Goal: Task Accomplishment & Management: Manage account settings

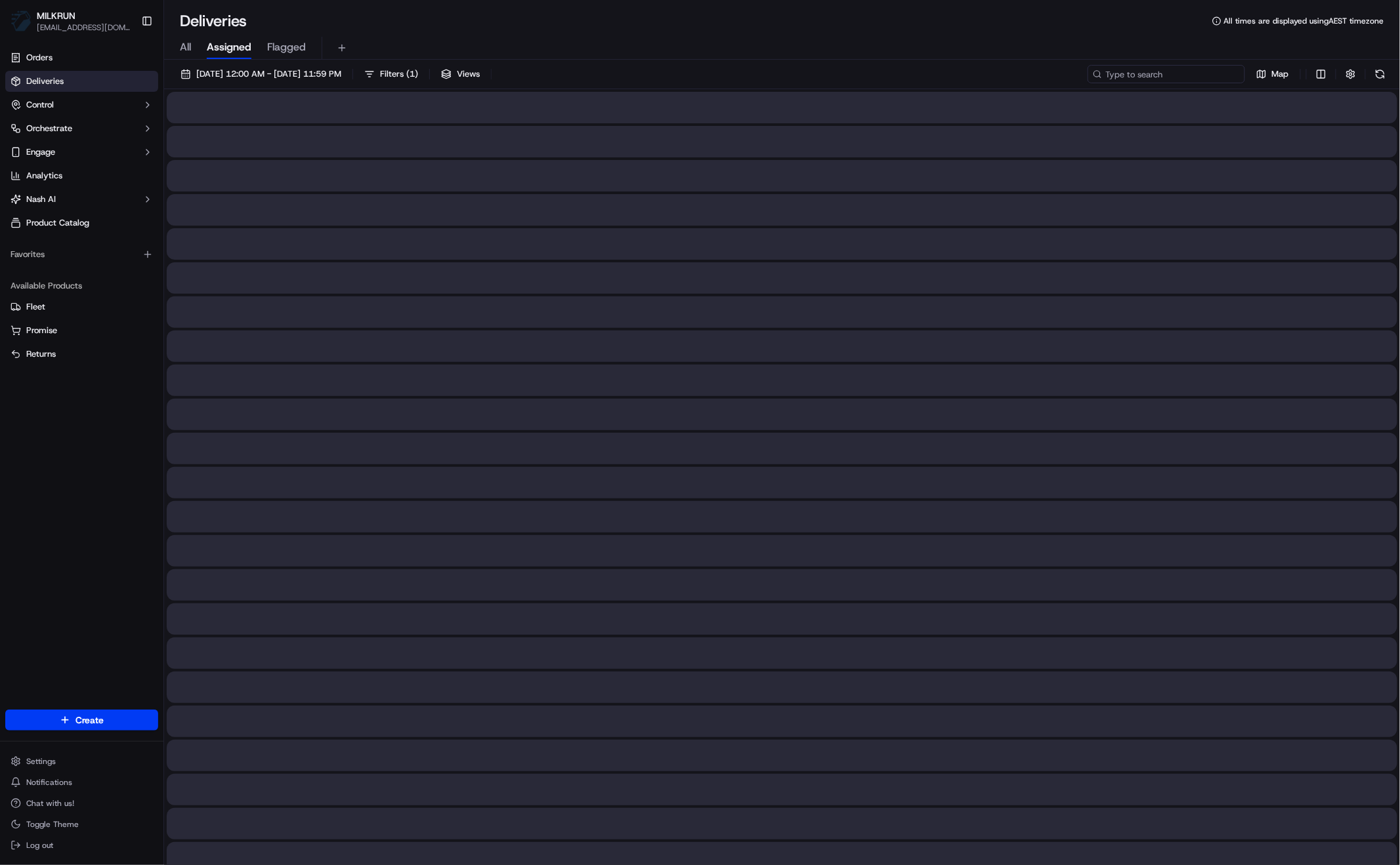
click at [1197, 74] on input at bounding box center [1166, 74] width 158 height 18
paste input "Jemma Mastroianni"
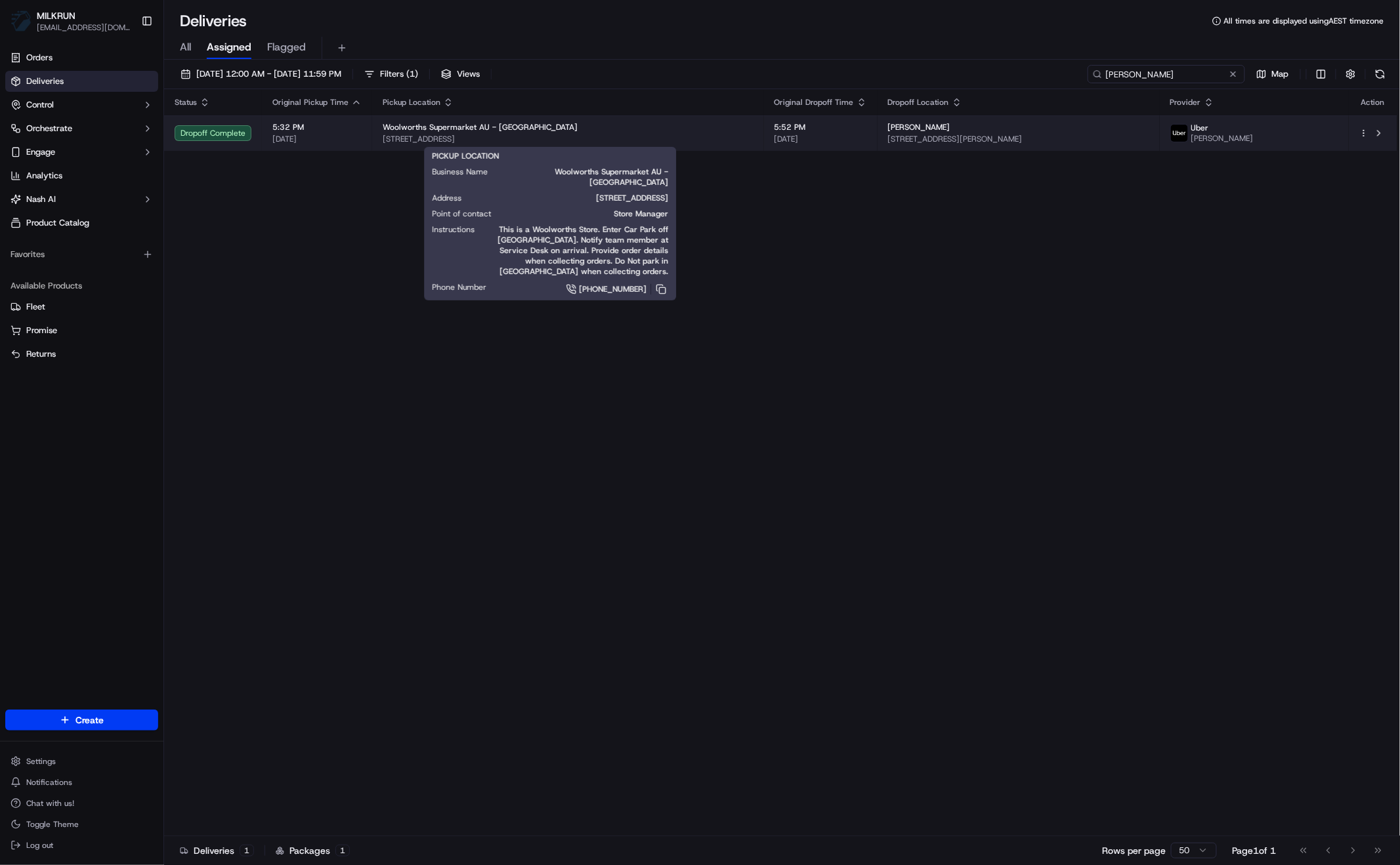
type input "Jemma Mastroianni"
click at [586, 140] on span "53 Lake Haven Drive, Lake Haven, NSW 2263, AU" at bounding box center [568, 139] width 371 height 11
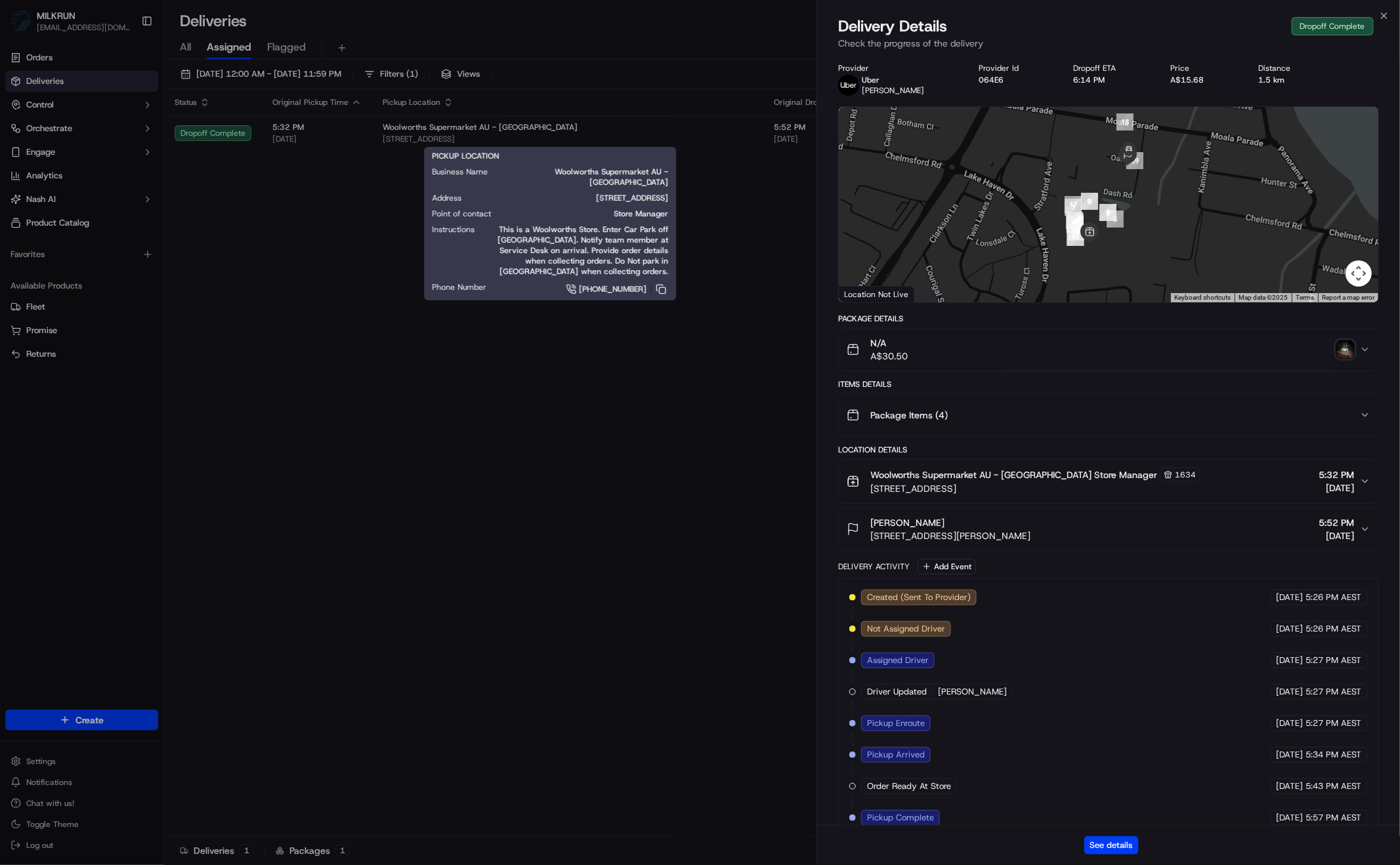
drag, startPoint x: 704, startPoint y: 353, endPoint x: 719, endPoint y: 354, distance: 15.0
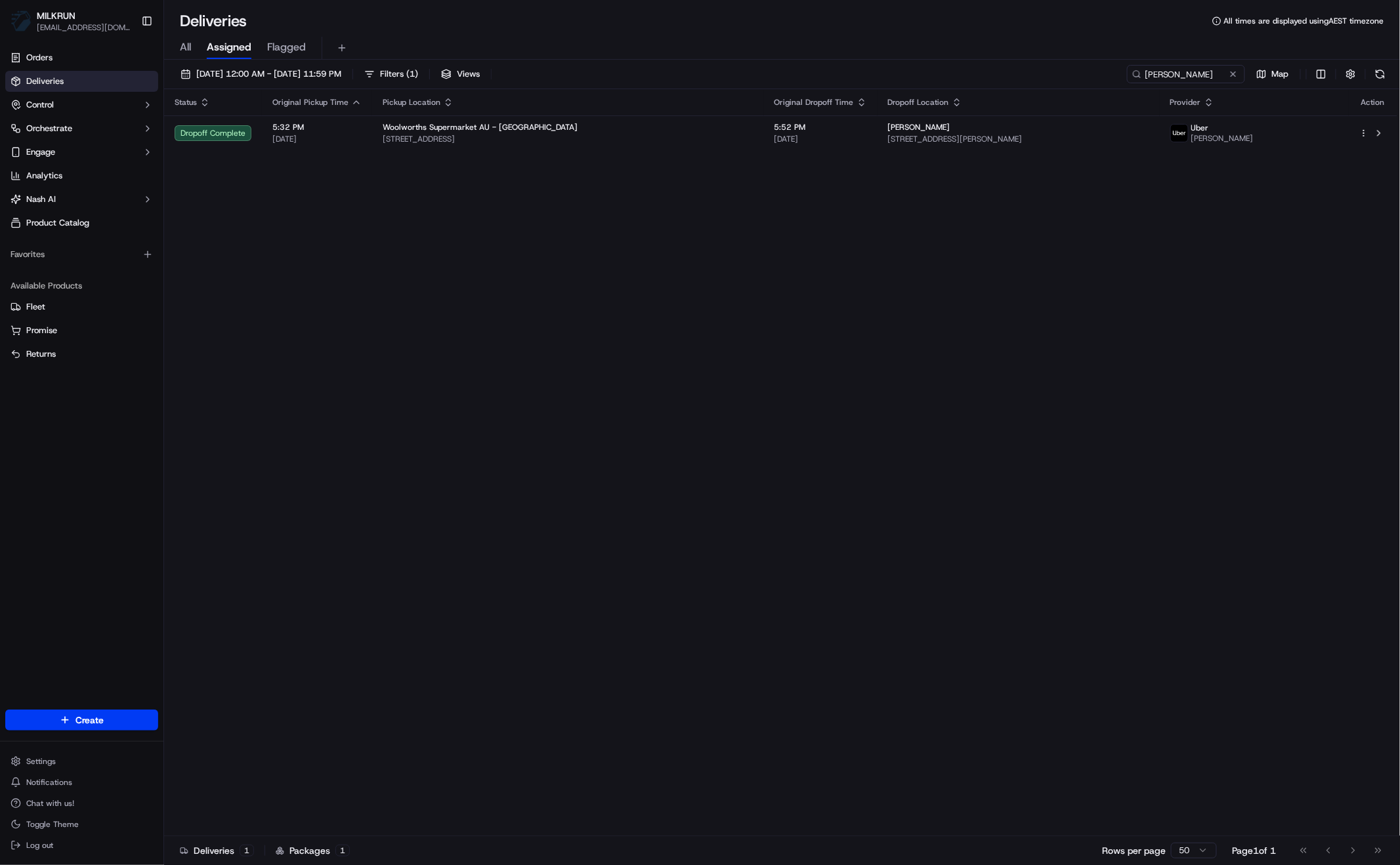
drag, startPoint x: 544, startPoint y: 388, endPoint x: 540, endPoint y: 373, distance: 15.5
click at [542, 389] on div "Status Original Pickup Time Pickup Location Original Dropoff Time Dropoff Locat…" at bounding box center [781, 462] width 1233 height 747
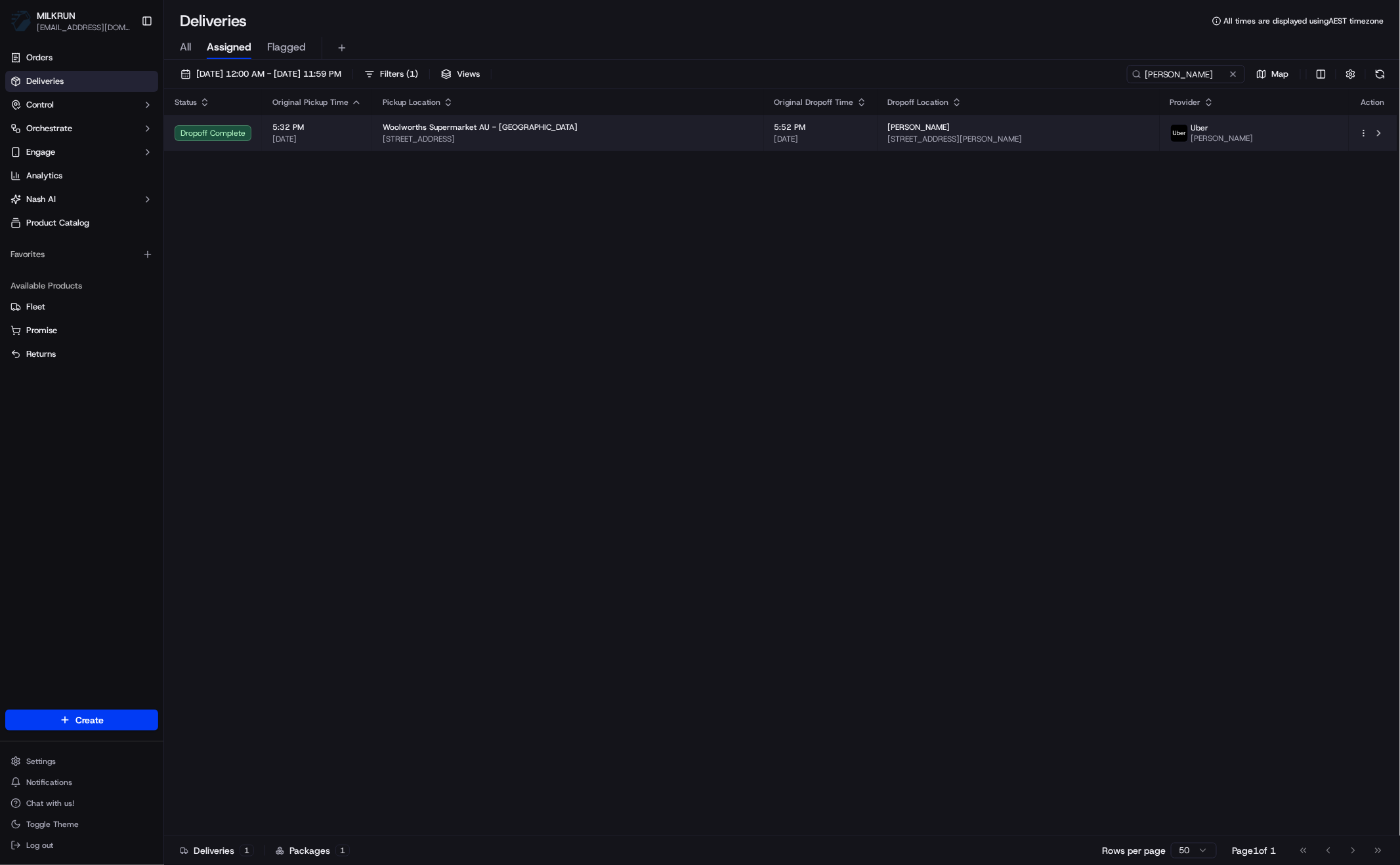
click at [547, 142] on span "53 Lake Haven Drive, Lake Haven, NSW 2263, AU" at bounding box center [568, 139] width 371 height 11
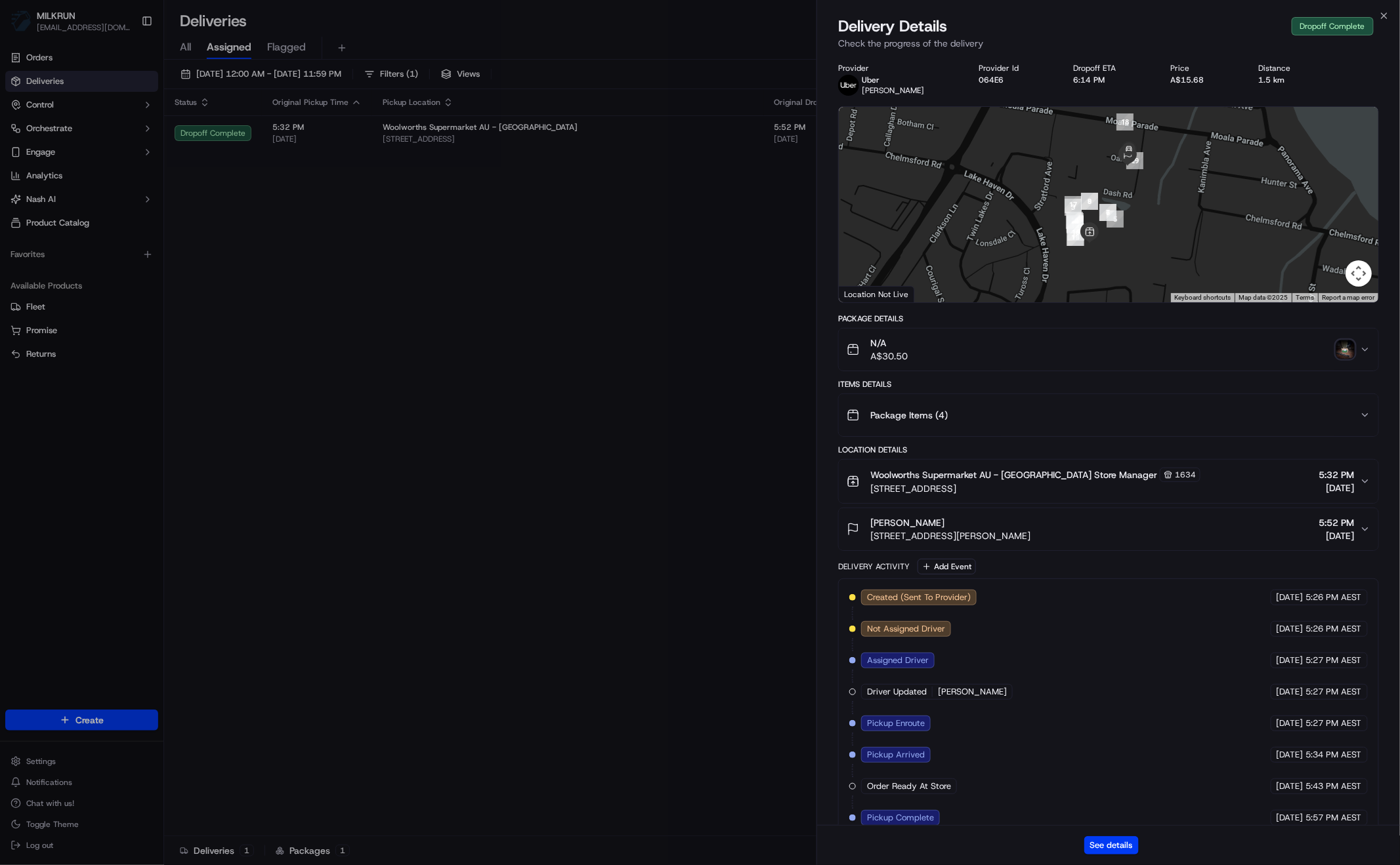
click at [1030, 527] on div "Jemma Mastroianni" at bounding box center [950, 523] width 160 height 13
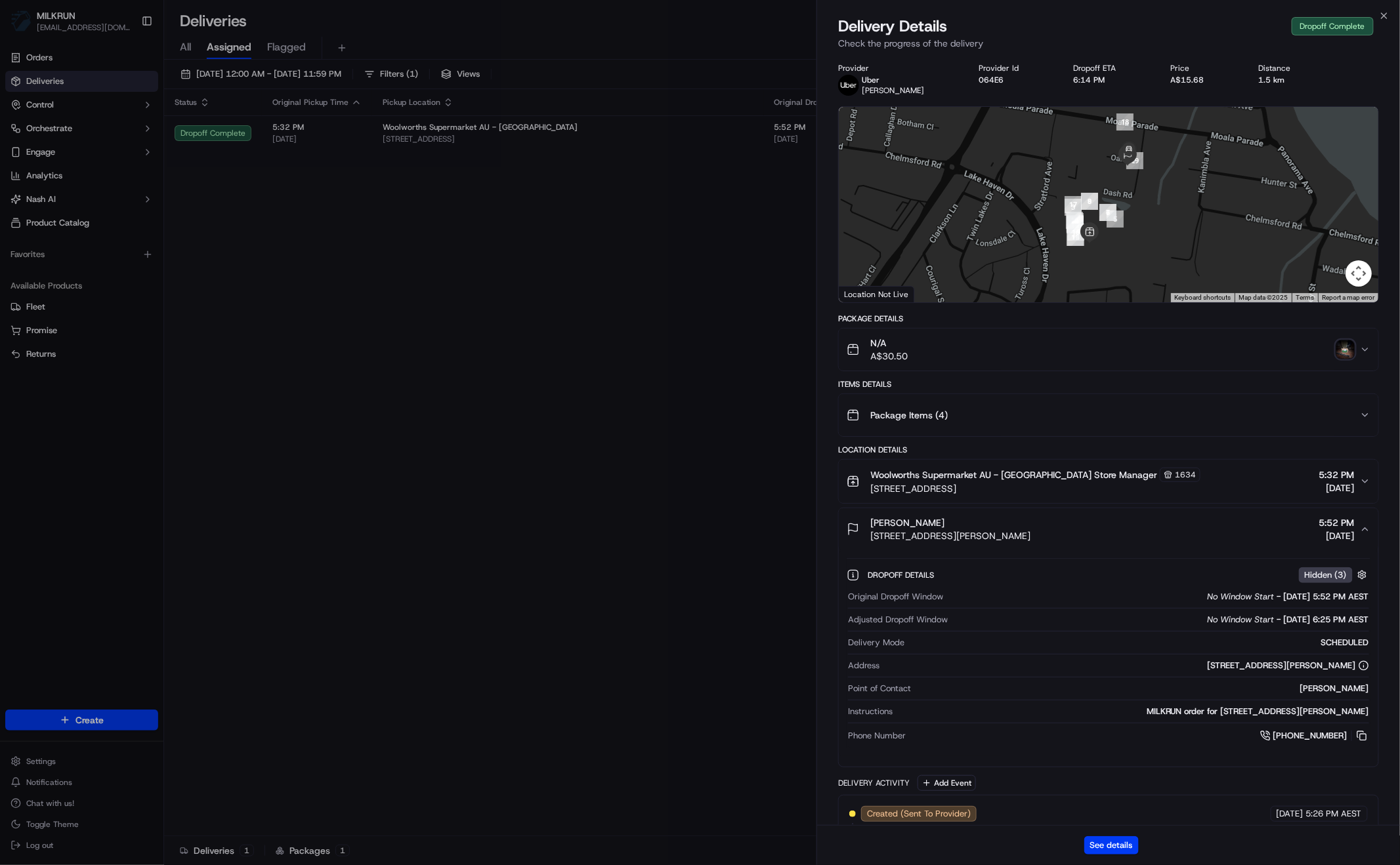
drag, startPoint x: 872, startPoint y: 518, endPoint x: 957, endPoint y: 515, distance: 85.1
click at [957, 516] on div "Jemma Mastroianni" at bounding box center [950, 523] width 160 height 13
copy span "Jemma Mastroianni"
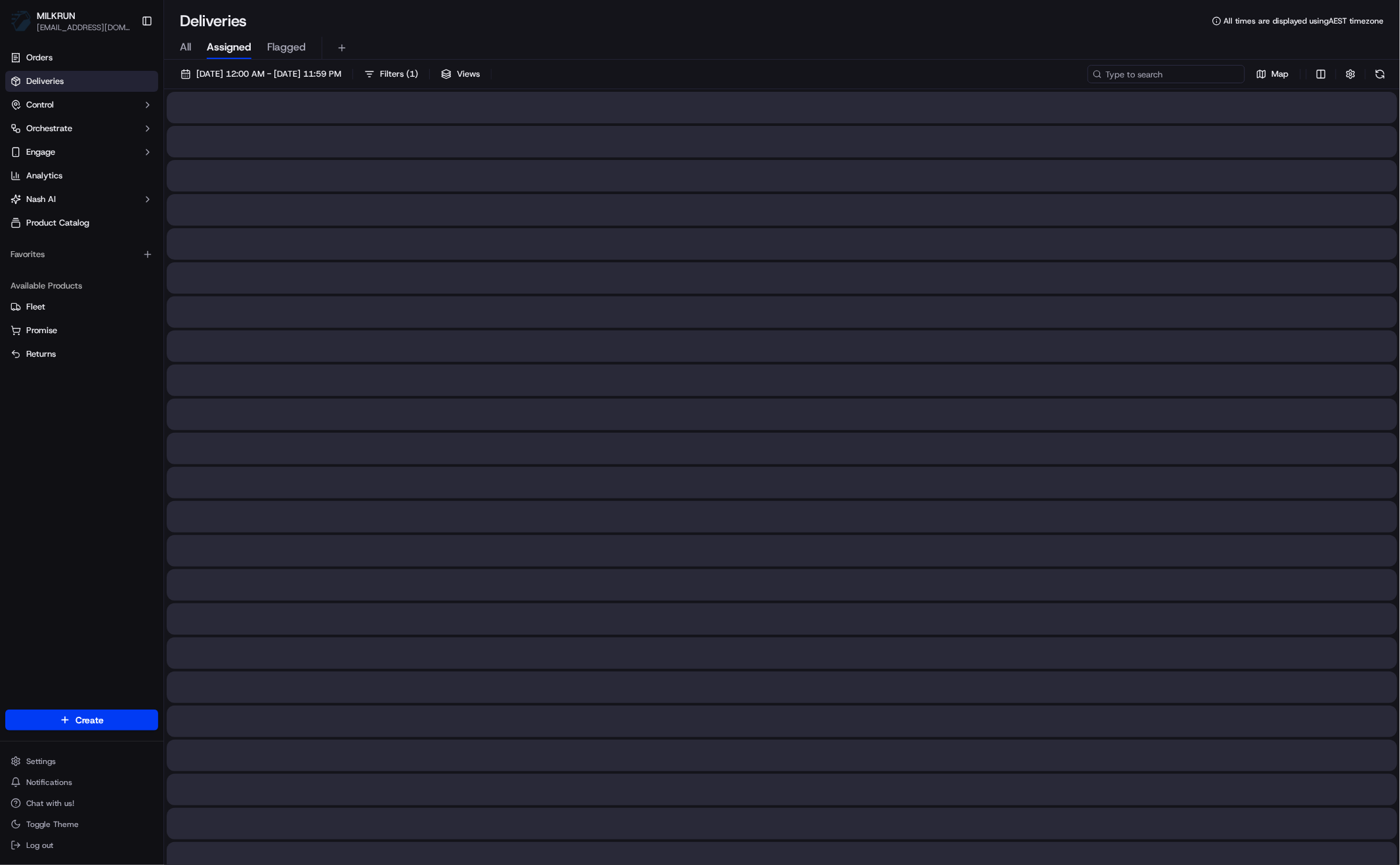
click at [1165, 78] on input at bounding box center [1166, 74] width 158 height 18
paste input "[PERSON_NAME]"
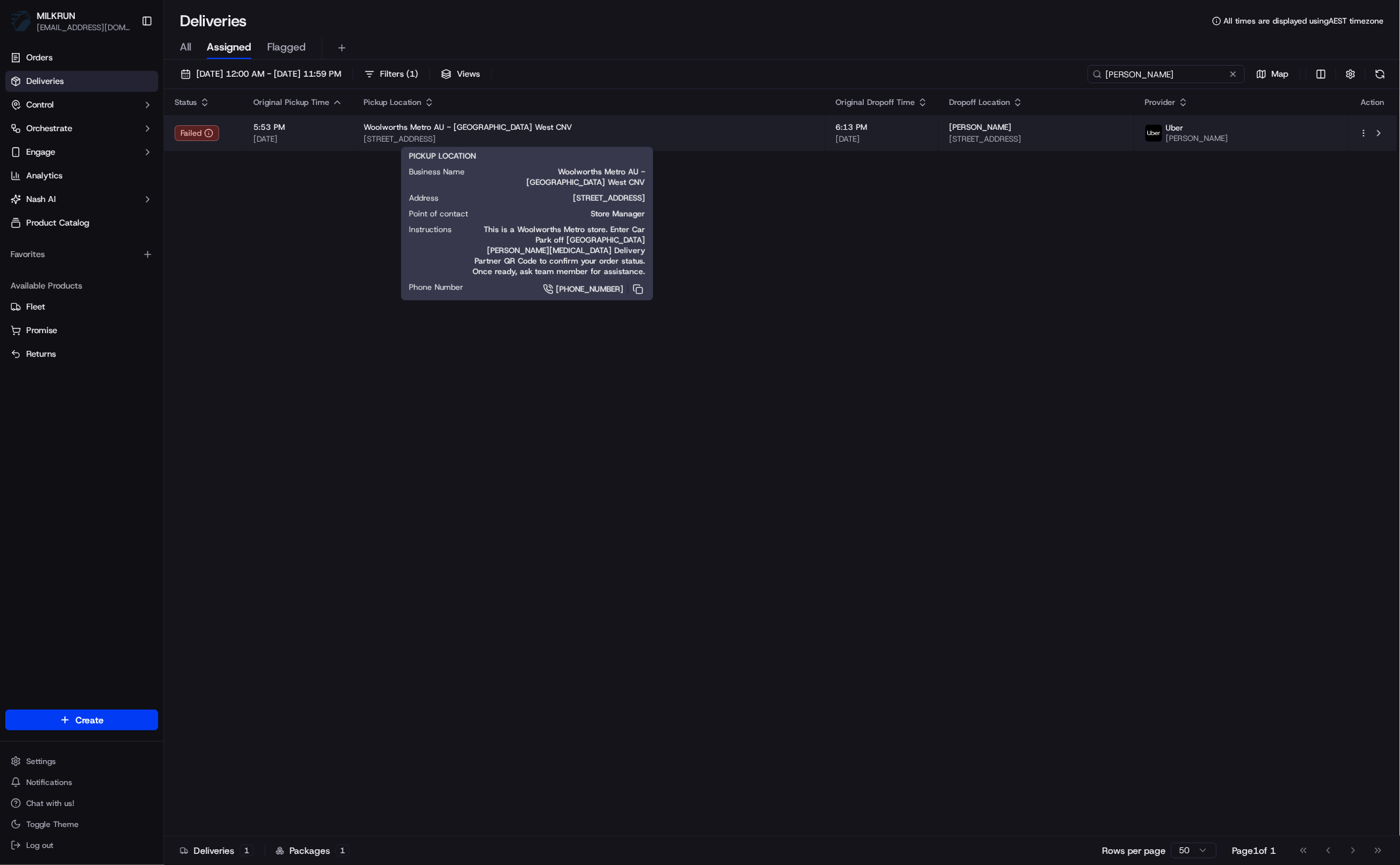
type input "Olivia Taverna"
click at [512, 128] on span "Woolworths Metro AU - St Kilda West CNV" at bounding box center [468, 127] width 209 height 11
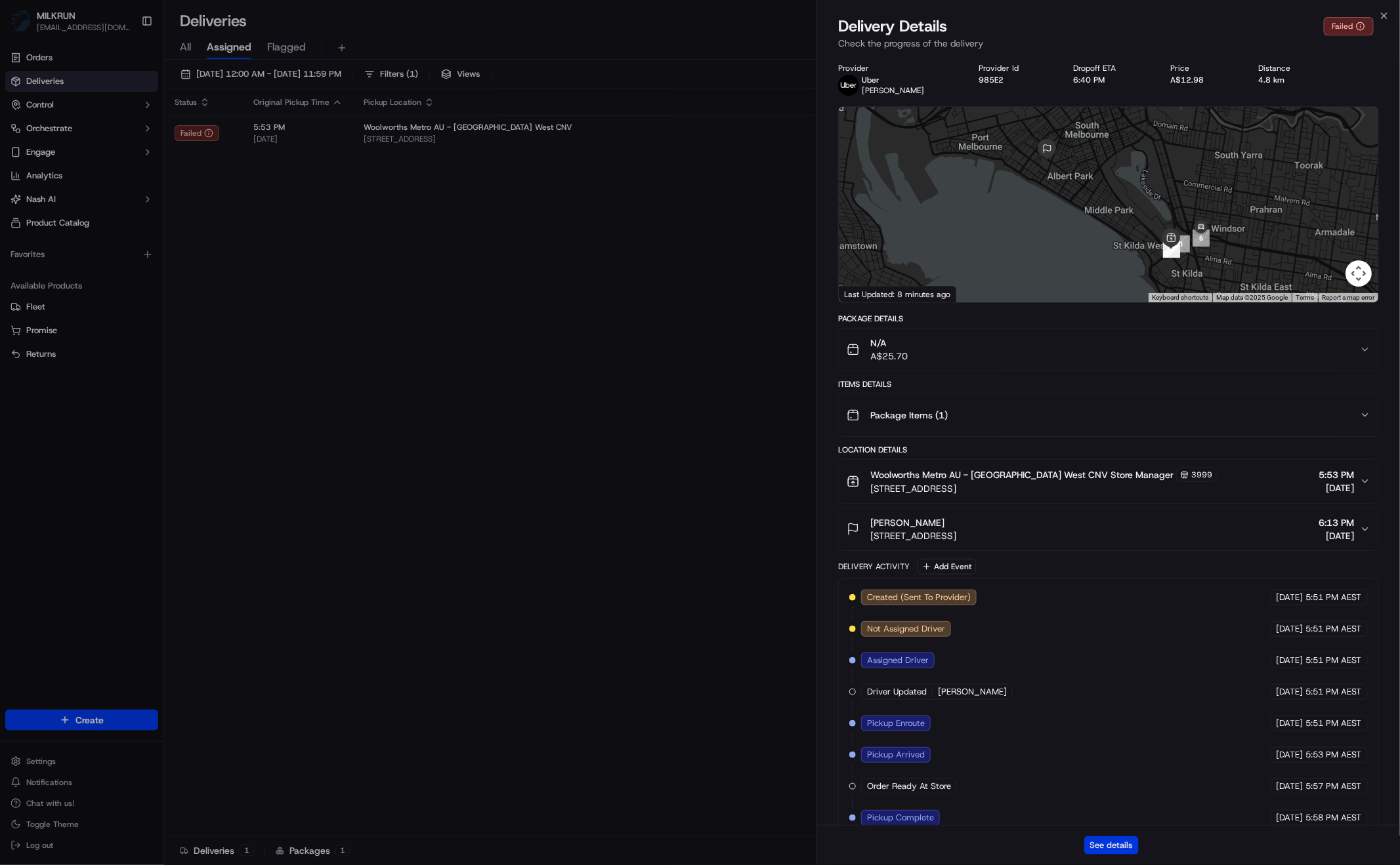
click at [1108, 851] on button "See details" at bounding box center [1111, 845] width 55 height 18
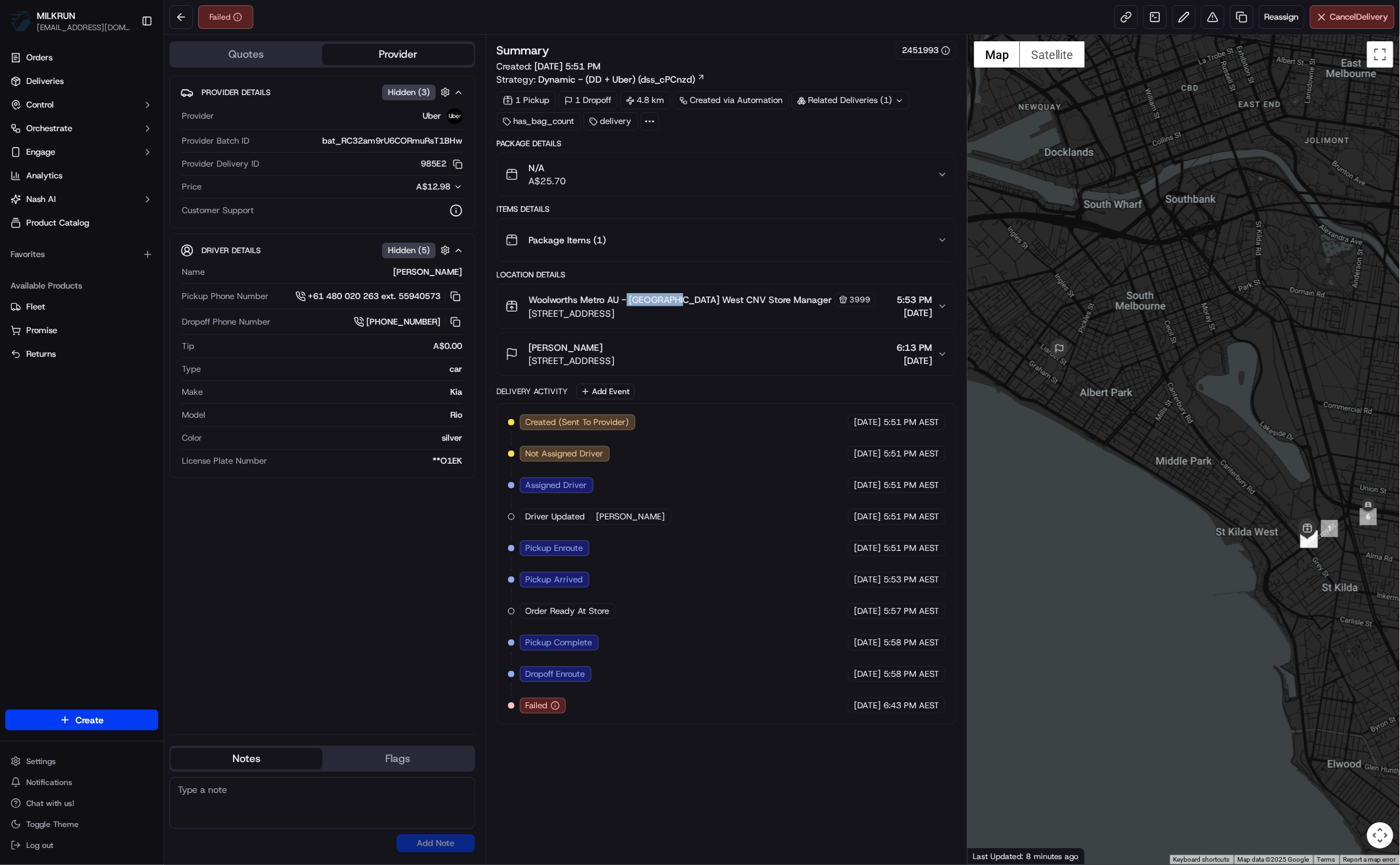
drag, startPoint x: 627, startPoint y: 296, endPoint x: 671, endPoint y: 300, distance: 44.2
click at [671, 300] on span "Woolworths Metro AU - St Kilda West CNV Store Manager" at bounding box center [680, 300] width 303 height 13
drag, startPoint x: 727, startPoint y: 305, endPoint x: 717, endPoint y: 325, distance: 22.4
click at [727, 307] on span "64 Fitzroy St, St Kilda, VIC 3182, AU" at bounding box center [702, 313] width 347 height 13
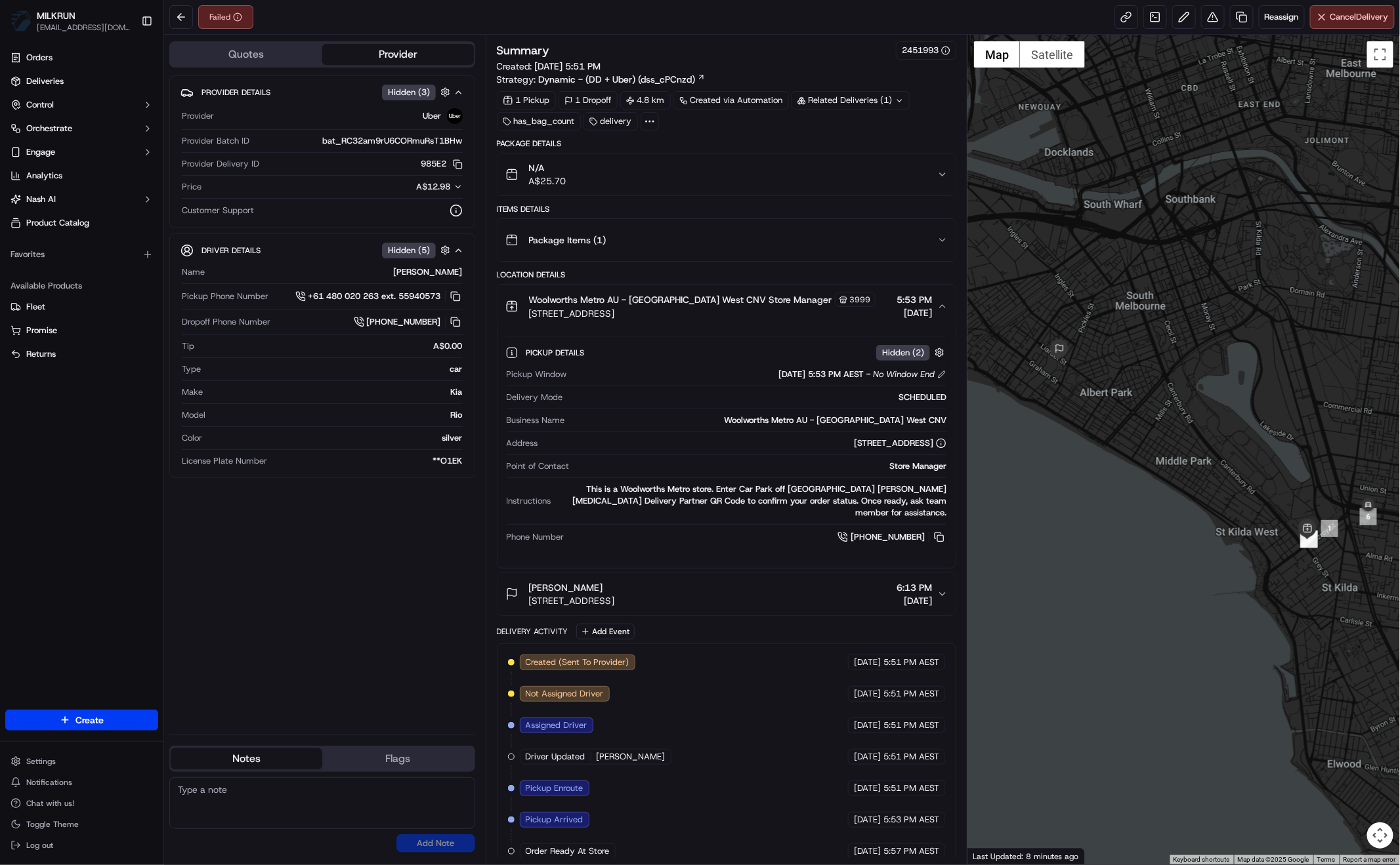
drag, startPoint x: 529, startPoint y: 571, endPoint x: 590, endPoint y: 590, distance: 63.9
click at [589, 581] on div "Olivia Taverna" at bounding box center [572, 588] width 86 height 13
copy span "Olivia Taverna"
click at [939, 530] on button at bounding box center [939, 537] width 15 height 15
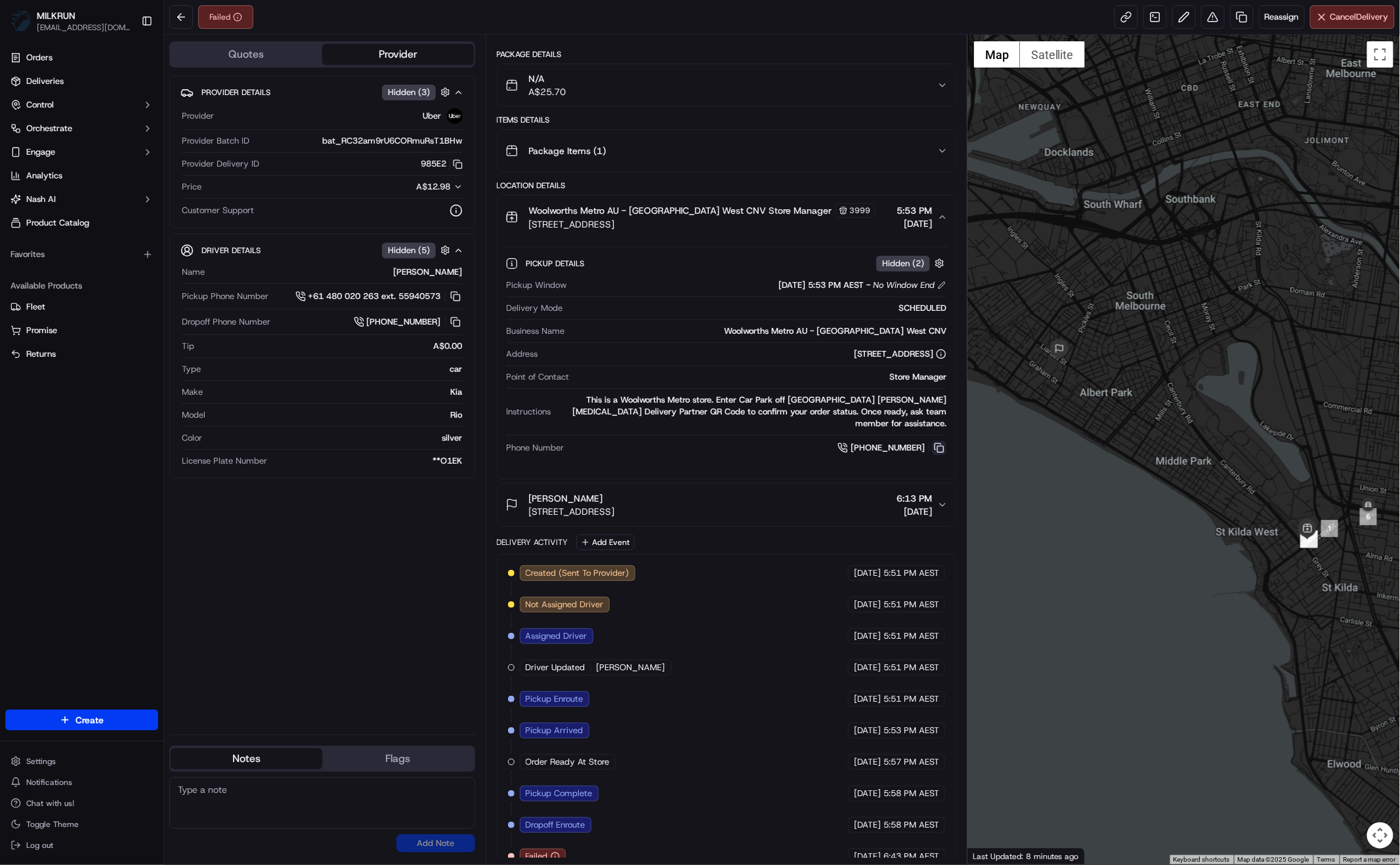
click at [938, 441] on button at bounding box center [939, 448] width 15 height 15
click at [753, 457] on div "Pickup Details Hidden ( 2 ) Pickup Window 15/09/2025 5:53 PM AEST - No Window E…" at bounding box center [727, 359] width 458 height 240
drag, startPoint x: 629, startPoint y: 205, endPoint x: 687, endPoint y: 209, distance: 58.1
click at [687, 209] on span "Woolworths Metro AU - St Kilda West CNV Store Manager" at bounding box center [680, 210] width 303 height 13
copy span "St Kilda West"
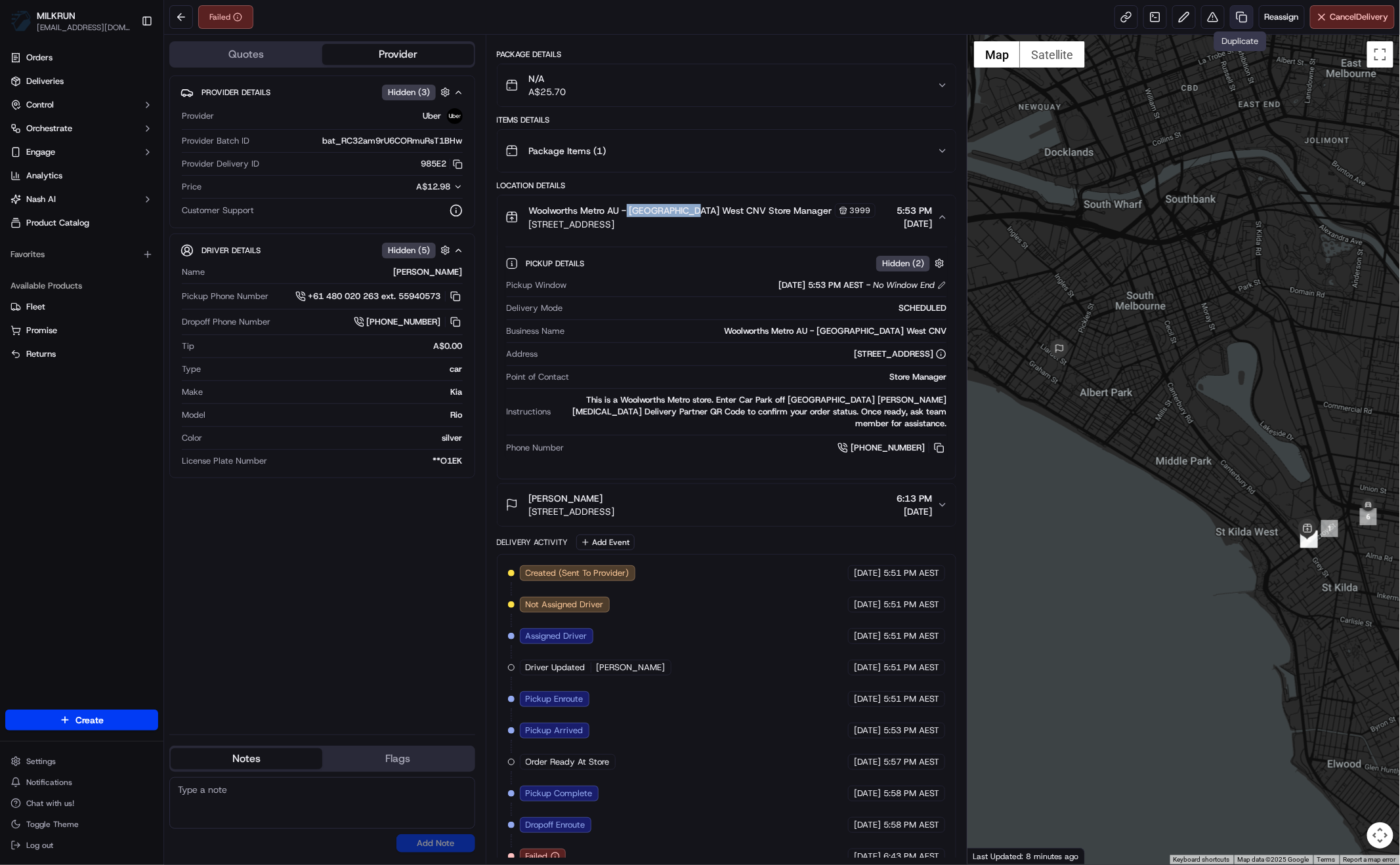
click at [1245, 17] on link at bounding box center [1242, 17] width 24 height 24
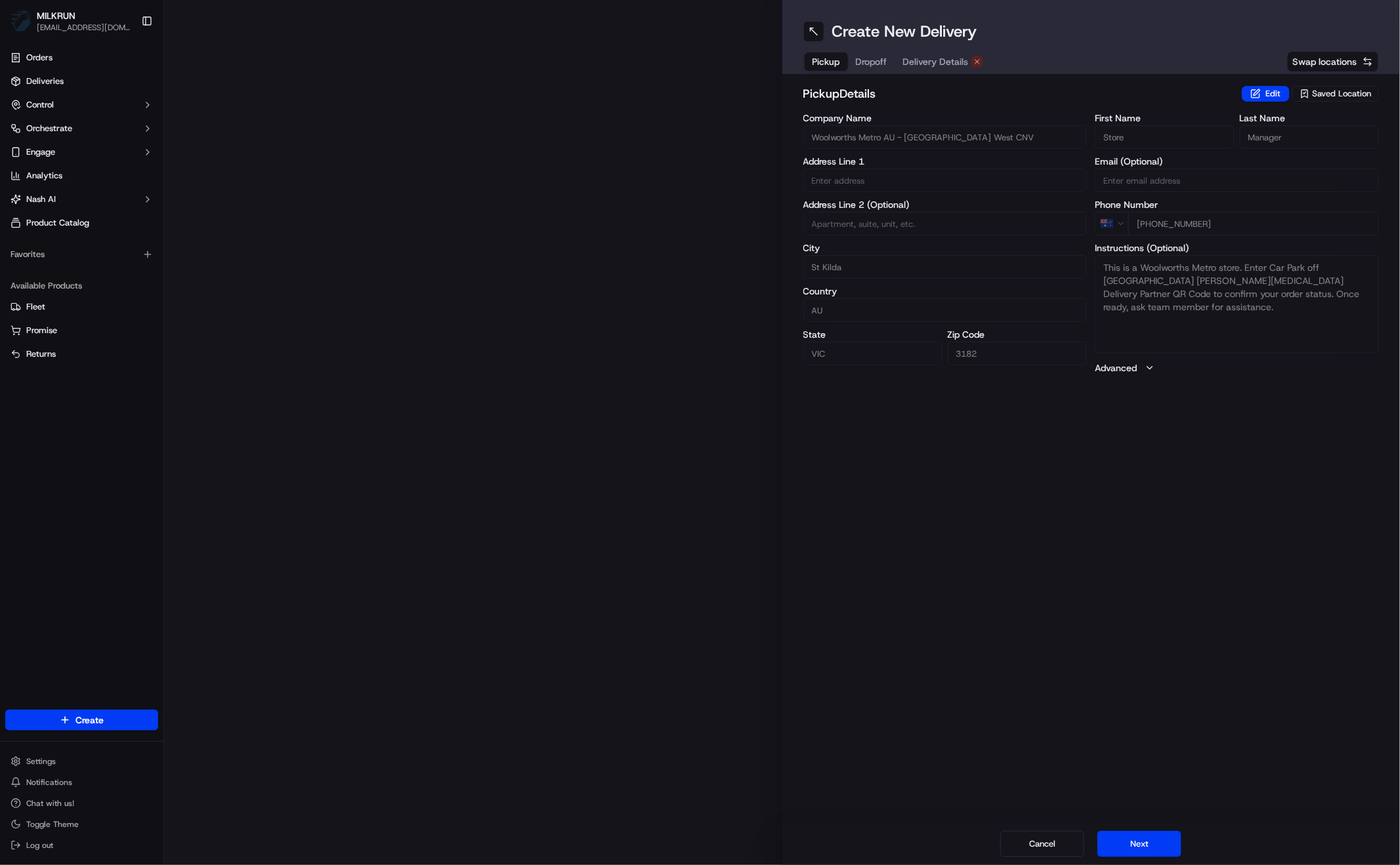
type input "64 Fitzroy St"
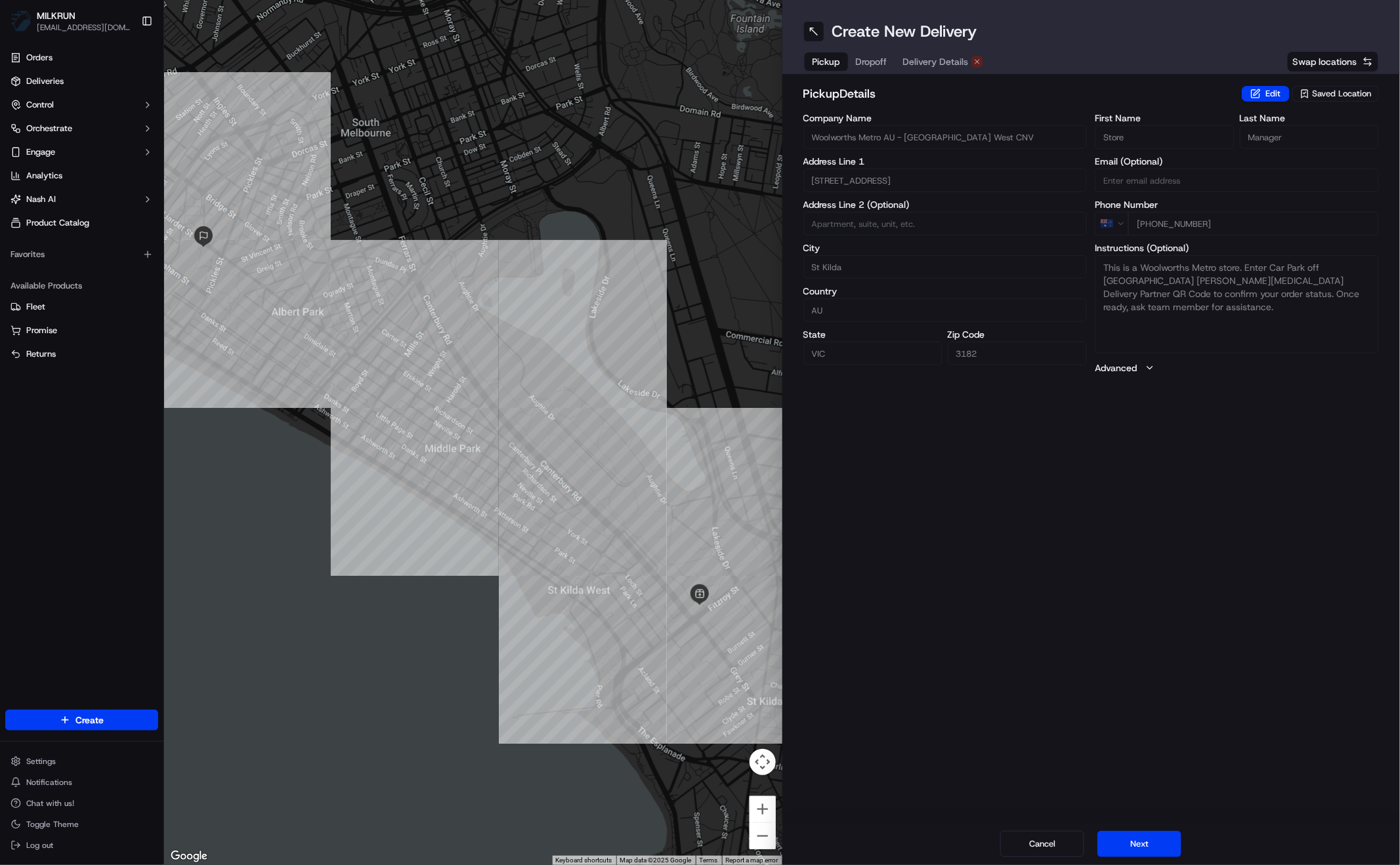
click at [936, 60] on span "Delivery Details" at bounding box center [936, 62] width 66 height 13
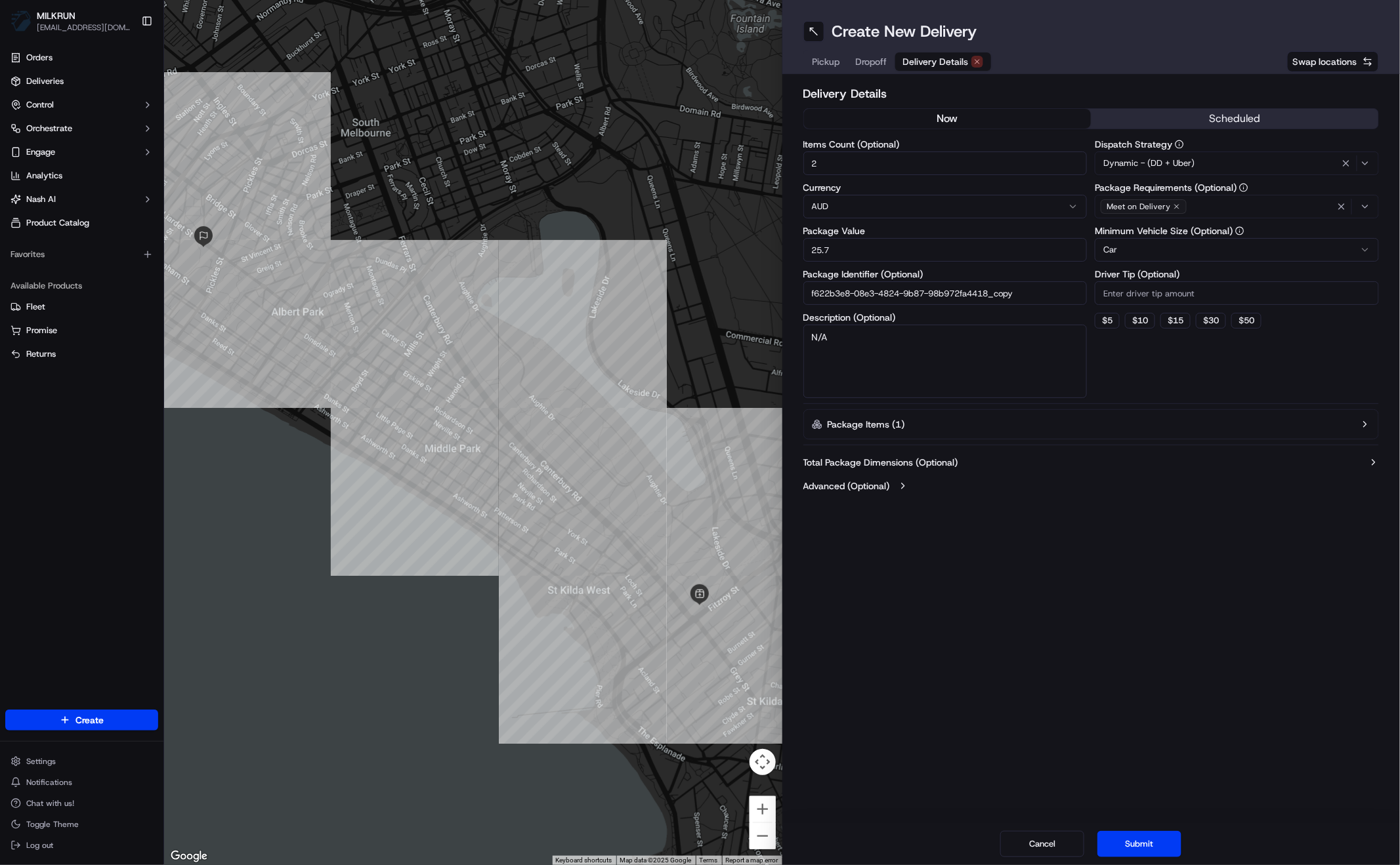
click at [917, 121] on button "now" at bounding box center [947, 118] width 287 height 20
click at [1153, 840] on button "Submit" at bounding box center [1139, 844] width 84 height 26
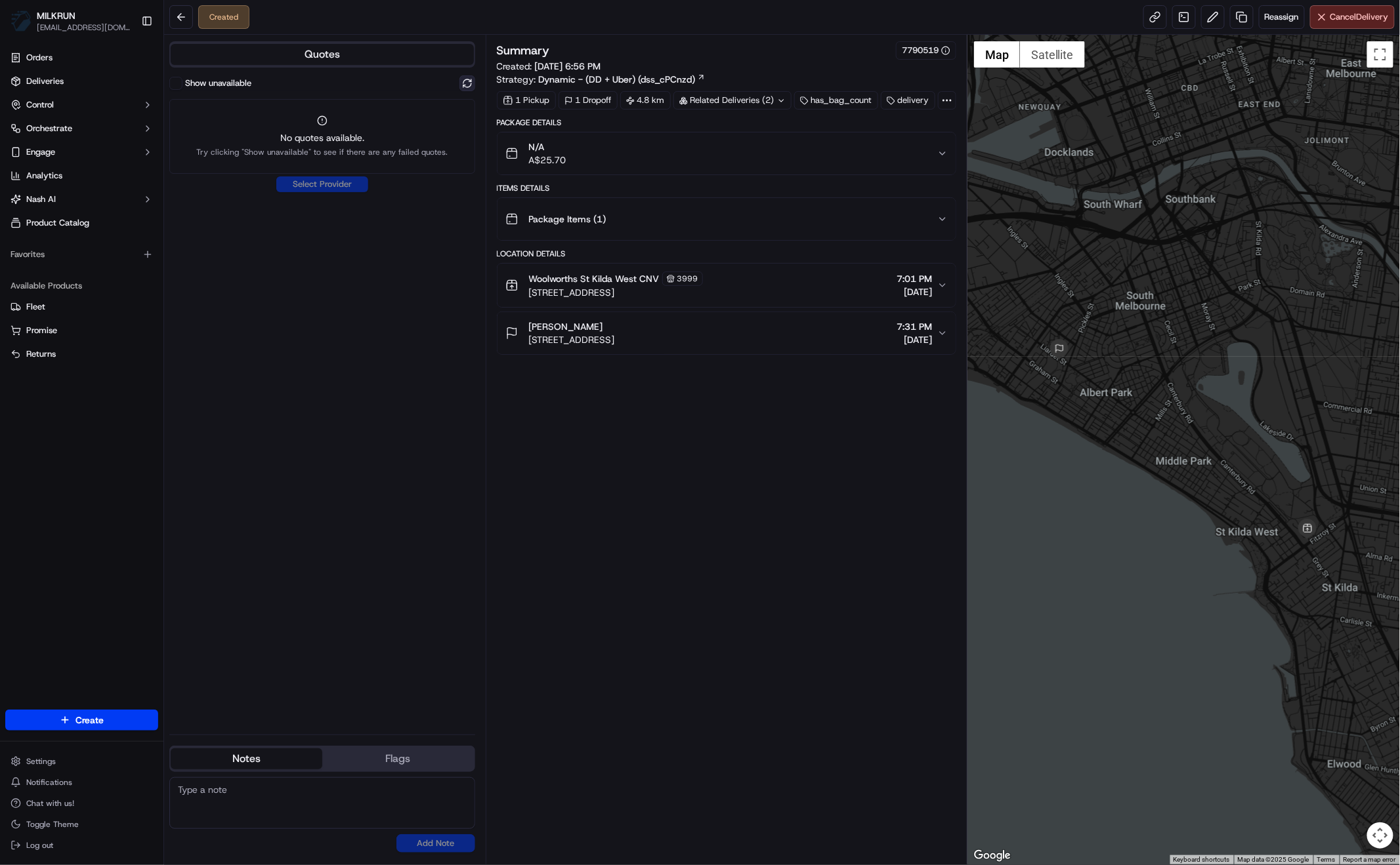
click at [470, 81] on button at bounding box center [467, 83] width 15 height 15
click at [466, 81] on button at bounding box center [467, 83] width 15 height 15
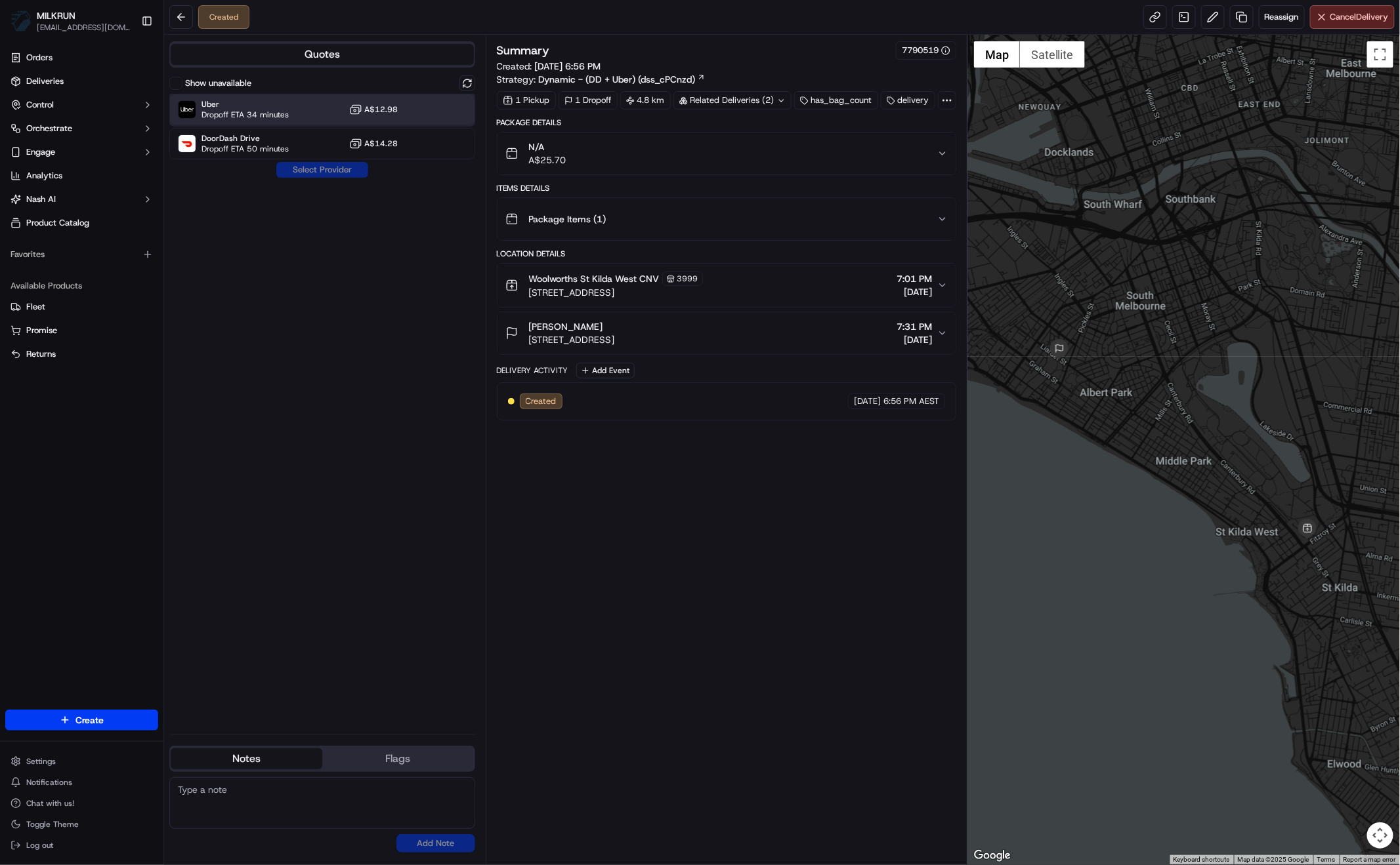
click at [249, 119] on span "Dropoff ETA 34 minutes" at bounding box center [245, 114] width 88 height 11
click at [308, 170] on button "Assign Provider" at bounding box center [322, 169] width 93 height 15
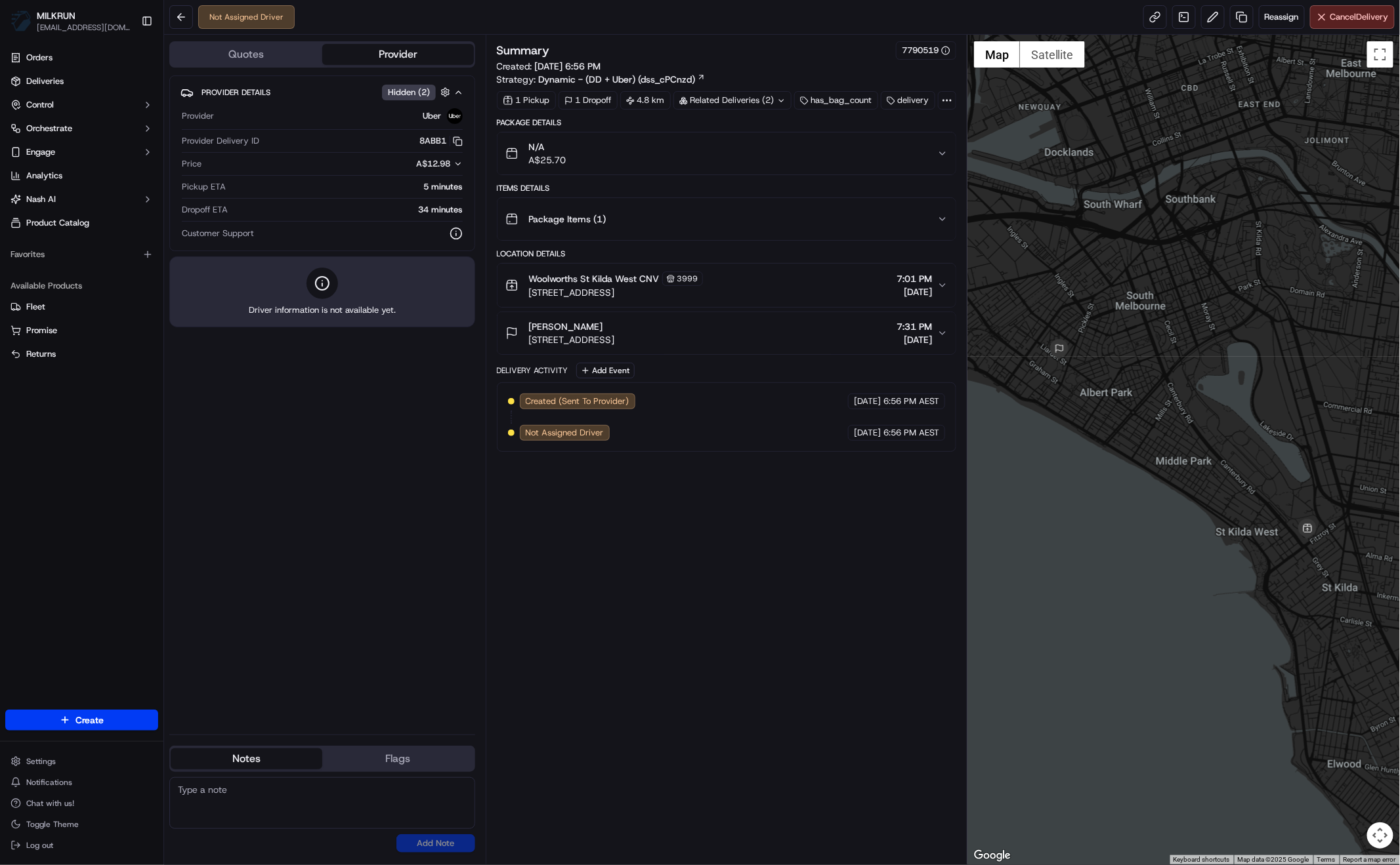
click at [1063, 21] on div "Not Assigned Driver Reassign Cancel Delivery" at bounding box center [782, 18] width 1236 height 35
click at [1153, 18] on link at bounding box center [1155, 17] width 24 height 24
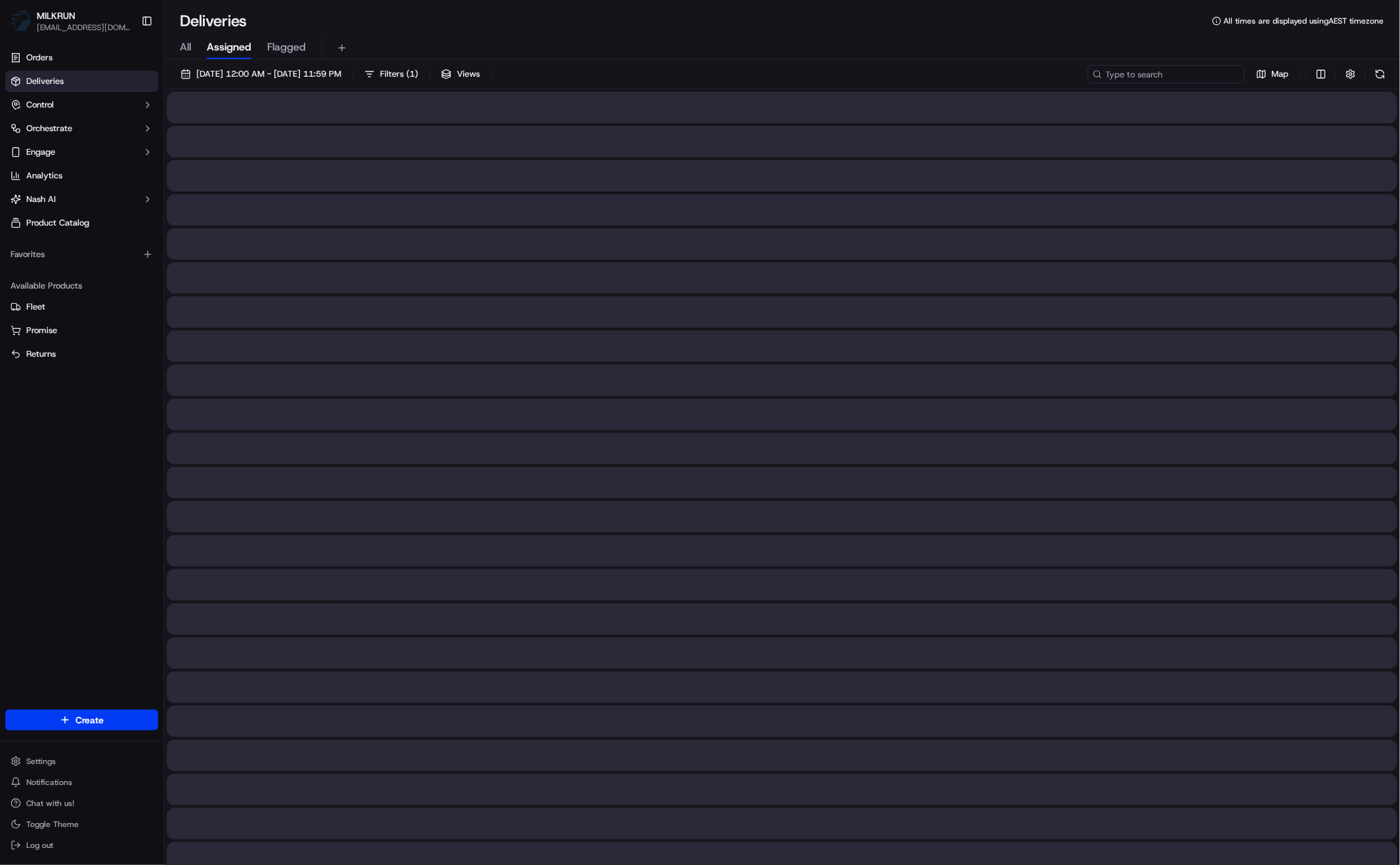
click at [1195, 67] on input at bounding box center [1166, 74] width 158 height 18
paste input "[PERSON_NAME]"
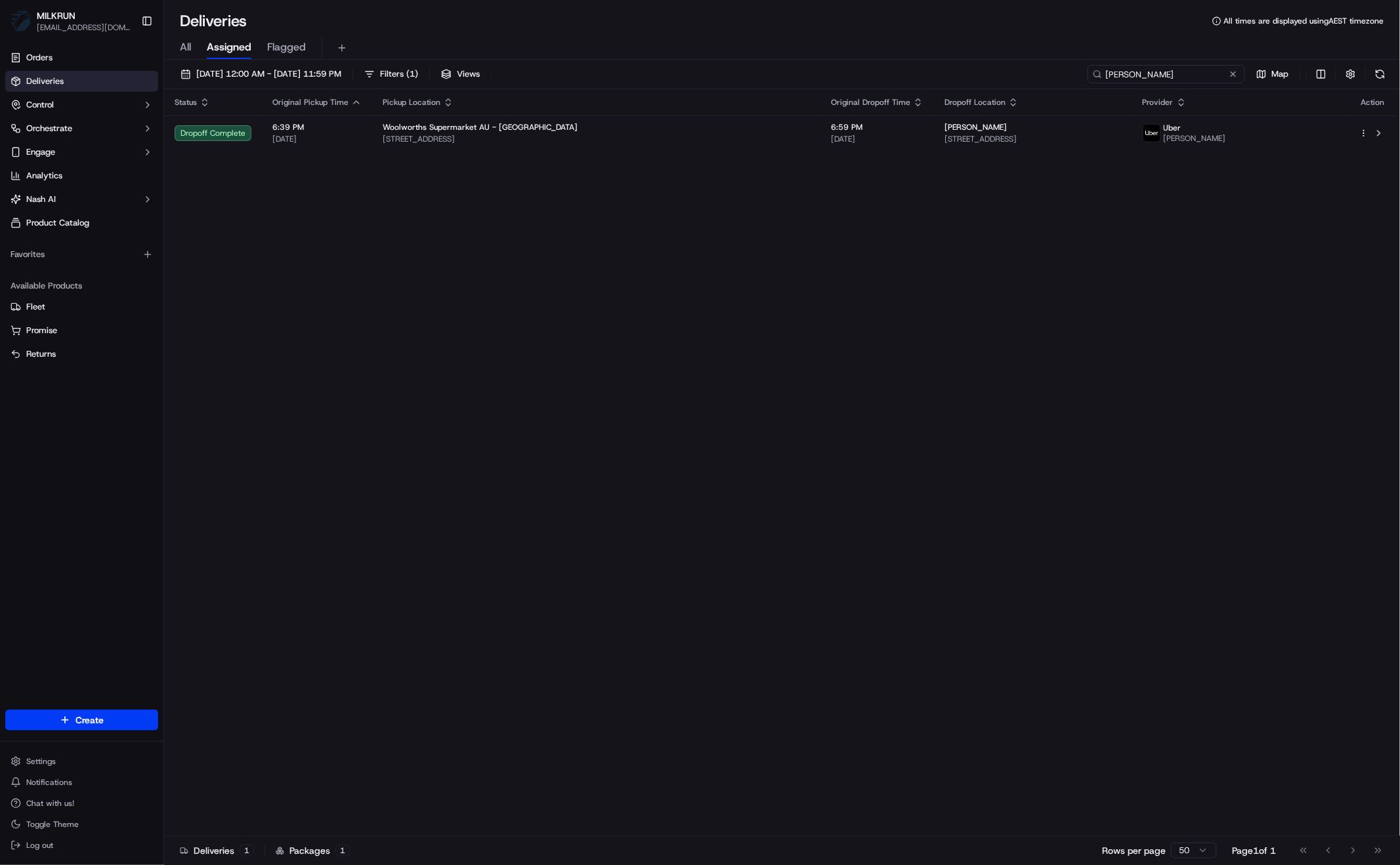
type input "[PERSON_NAME]"
click at [182, 48] on span "All" at bounding box center [186, 47] width 11 height 15
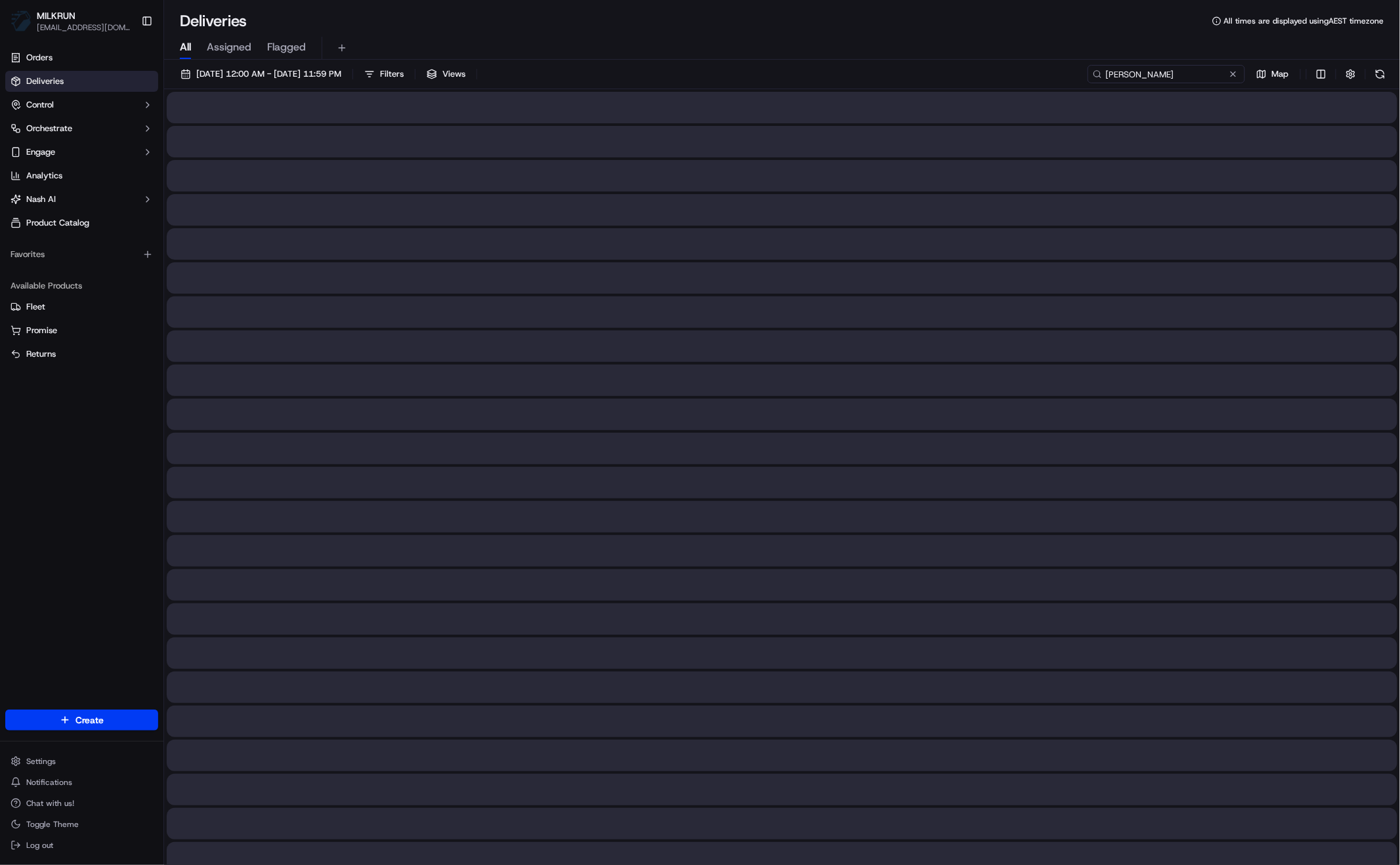
click at [1210, 73] on input "[PERSON_NAME]" at bounding box center [1166, 74] width 158 height 18
drag, startPoint x: 1180, startPoint y: 76, endPoint x: 1041, endPoint y: 60, distance: 139.9
type input "[PERSON_NAME]"
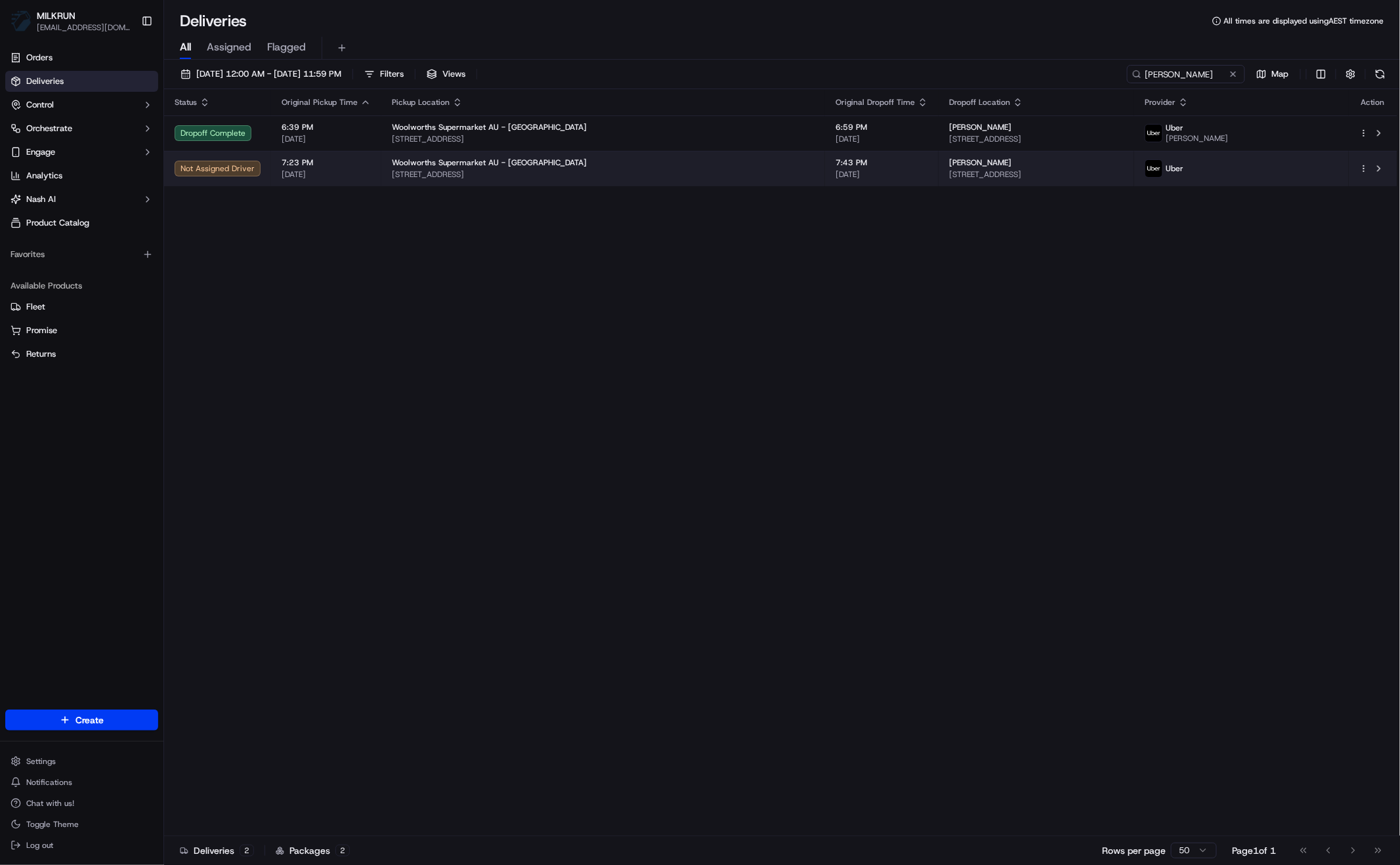
click at [595, 160] on div "Woolworths Supermarket AU - [GEOGRAPHIC_DATA]" at bounding box center [603, 162] width 423 height 11
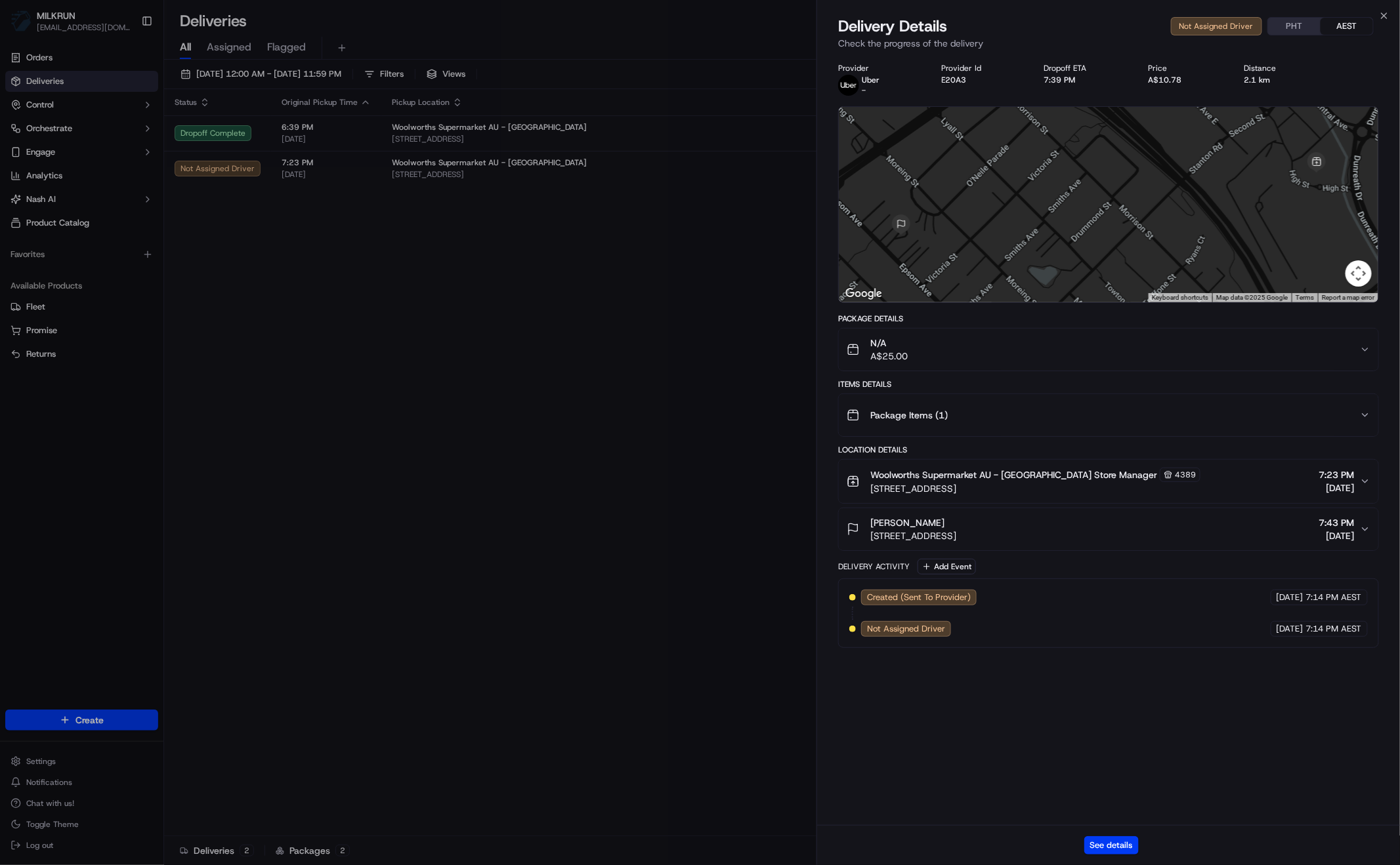
click at [1124, 855] on div "See details" at bounding box center [1109, 845] width 583 height 40
click at [1123, 843] on button "See details" at bounding box center [1111, 845] width 55 height 18
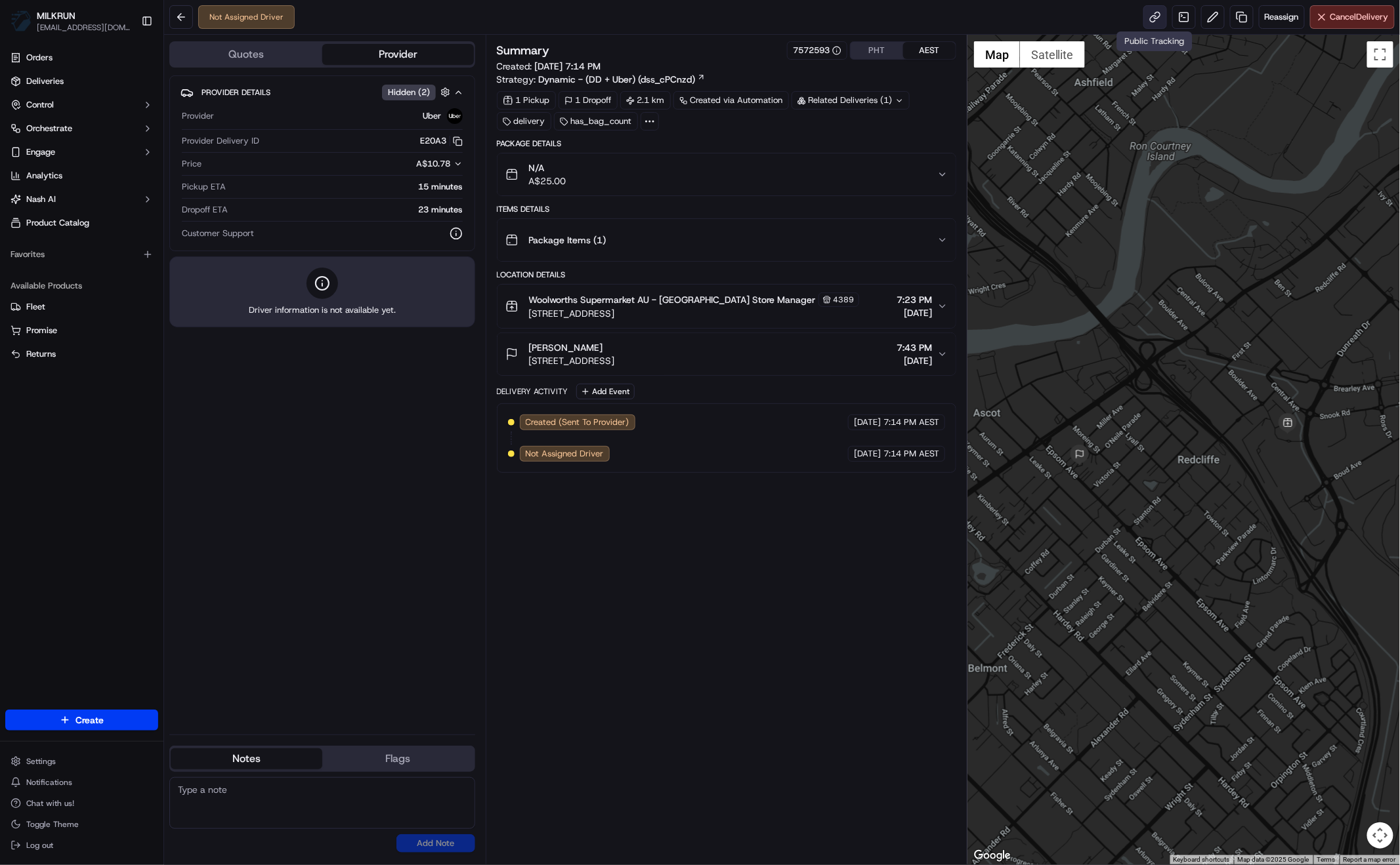
click at [1150, 18] on link at bounding box center [1155, 17] width 24 height 24
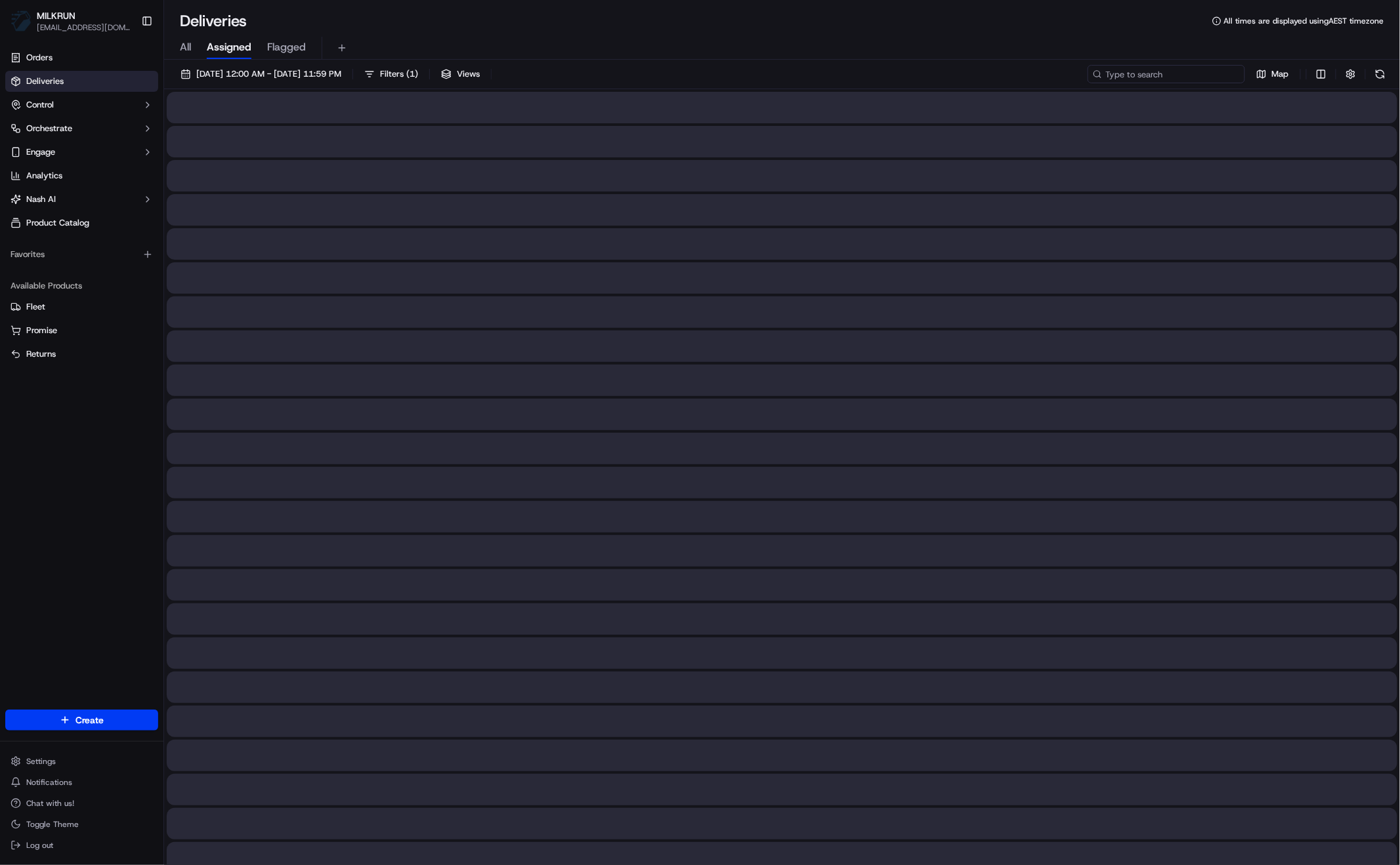
drag, startPoint x: 1183, startPoint y: 72, endPoint x: 1188, endPoint y: 67, distance: 7.1
click at [1183, 72] on input at bounding box center [1166, 74] width 158 height 18
paste input "Dan many"
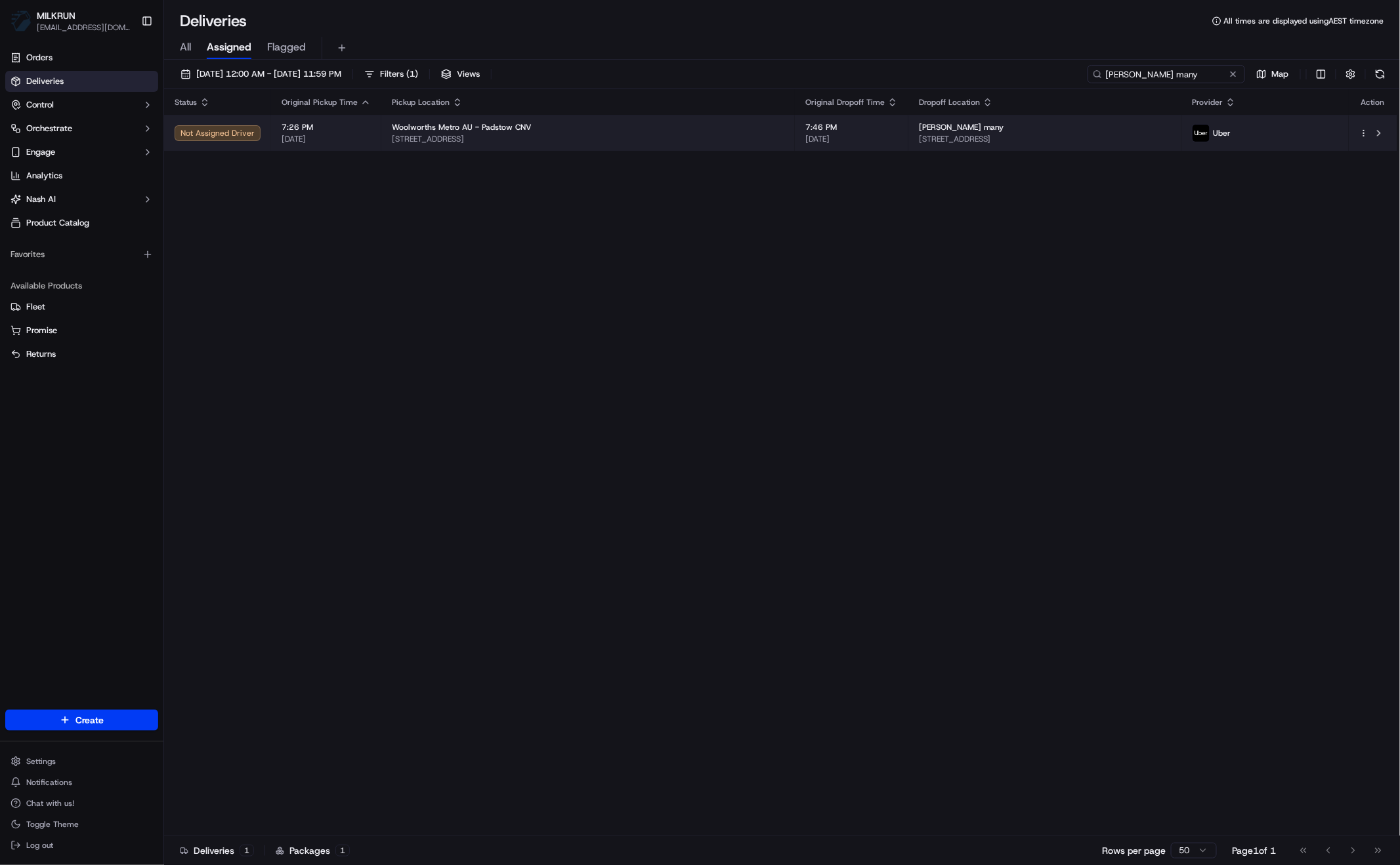
type input "Dan many"
click at [289, 137] on span "[DATE]" at bounding box center [326, 139] width 89 height 11
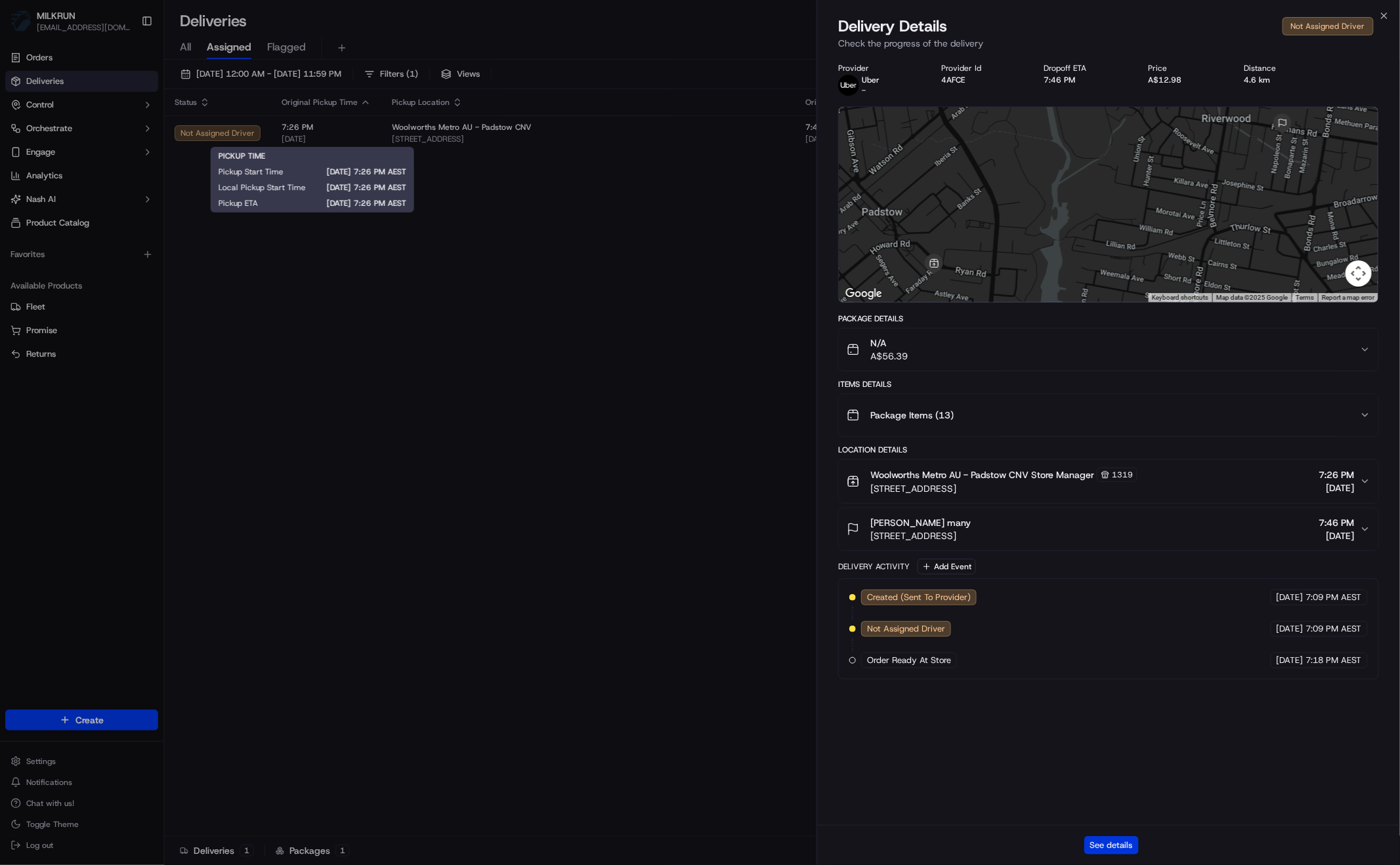
click at [1116, 842] on button "See details" at bounding box center [1111, 845] width 55 height 18
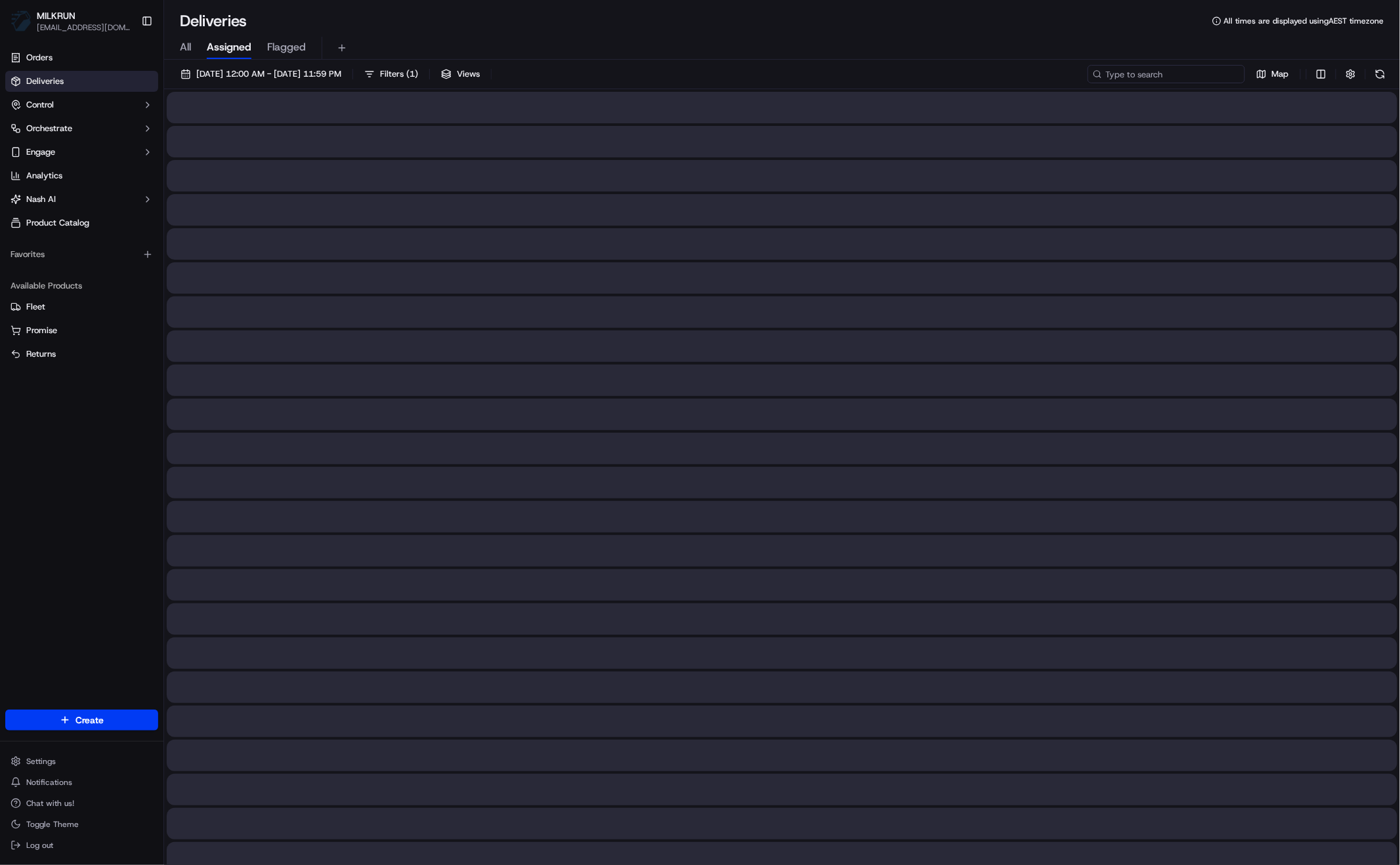
click at [1164, 72] on input at bounding box center [1166, 74] width 158 height 18
paste input "[PERSON_NAME]"
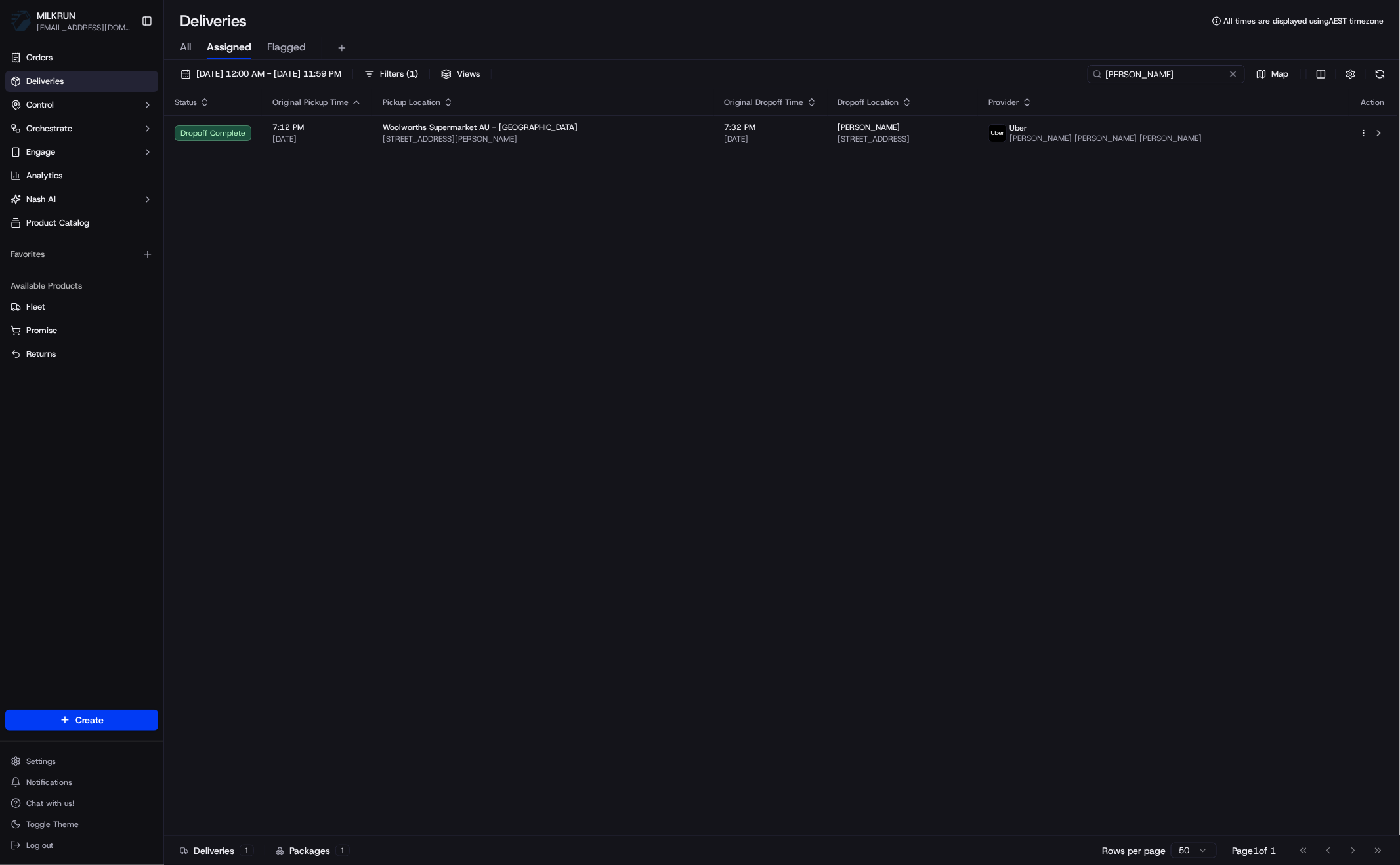
type input "[PERSON_NAME]"
click at [181, 53] on span "All" at bounding box center [186, 47] width 11 height 15
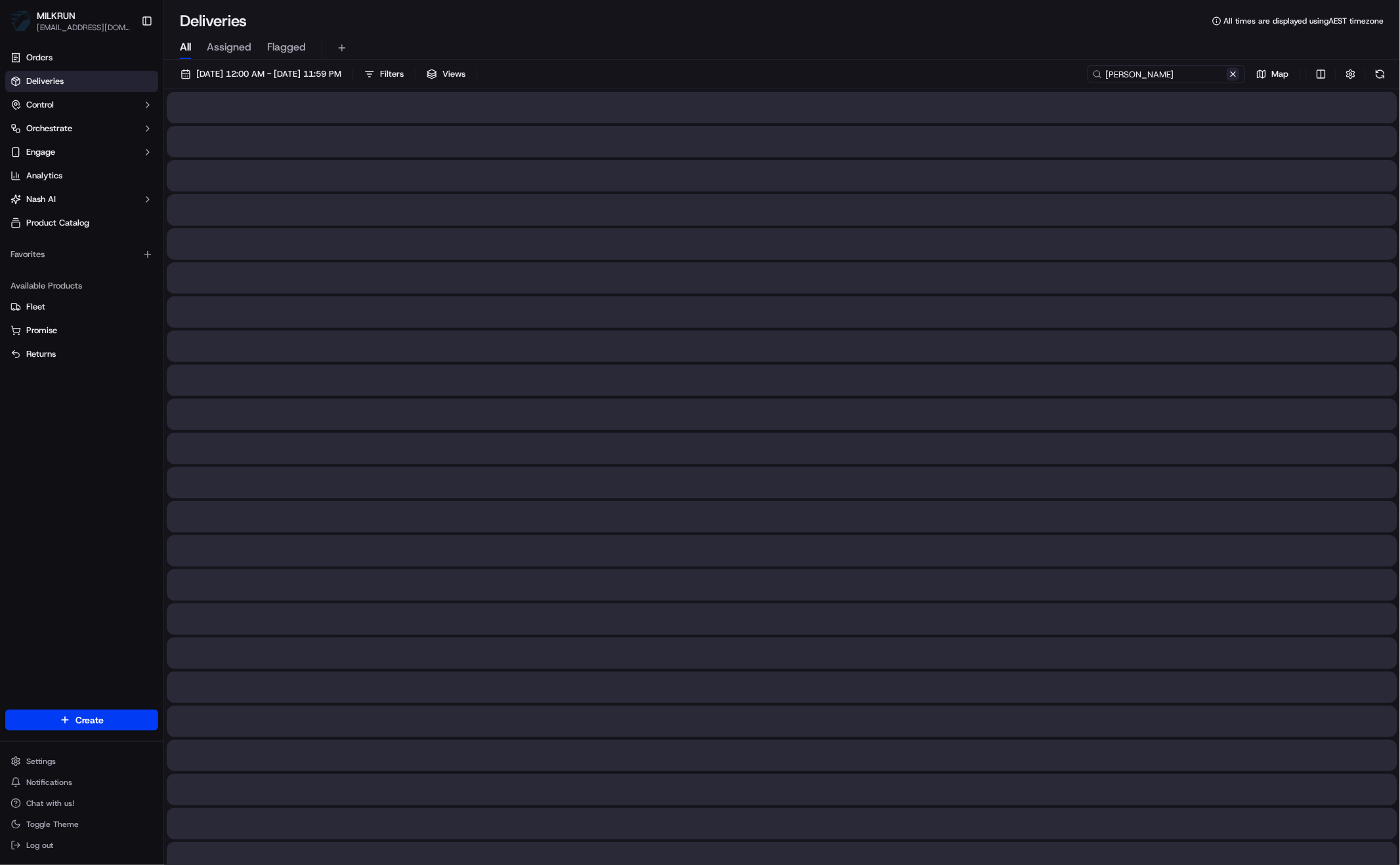
drag, startPoint x: 1225, startPoint y: 71, endPoint x: 1232, endPoint y: 71, distance: 7.0
click at [1225, 71] on input "[PERSON_NAME]" at bounding box center [1166, 74] width 158 height 18
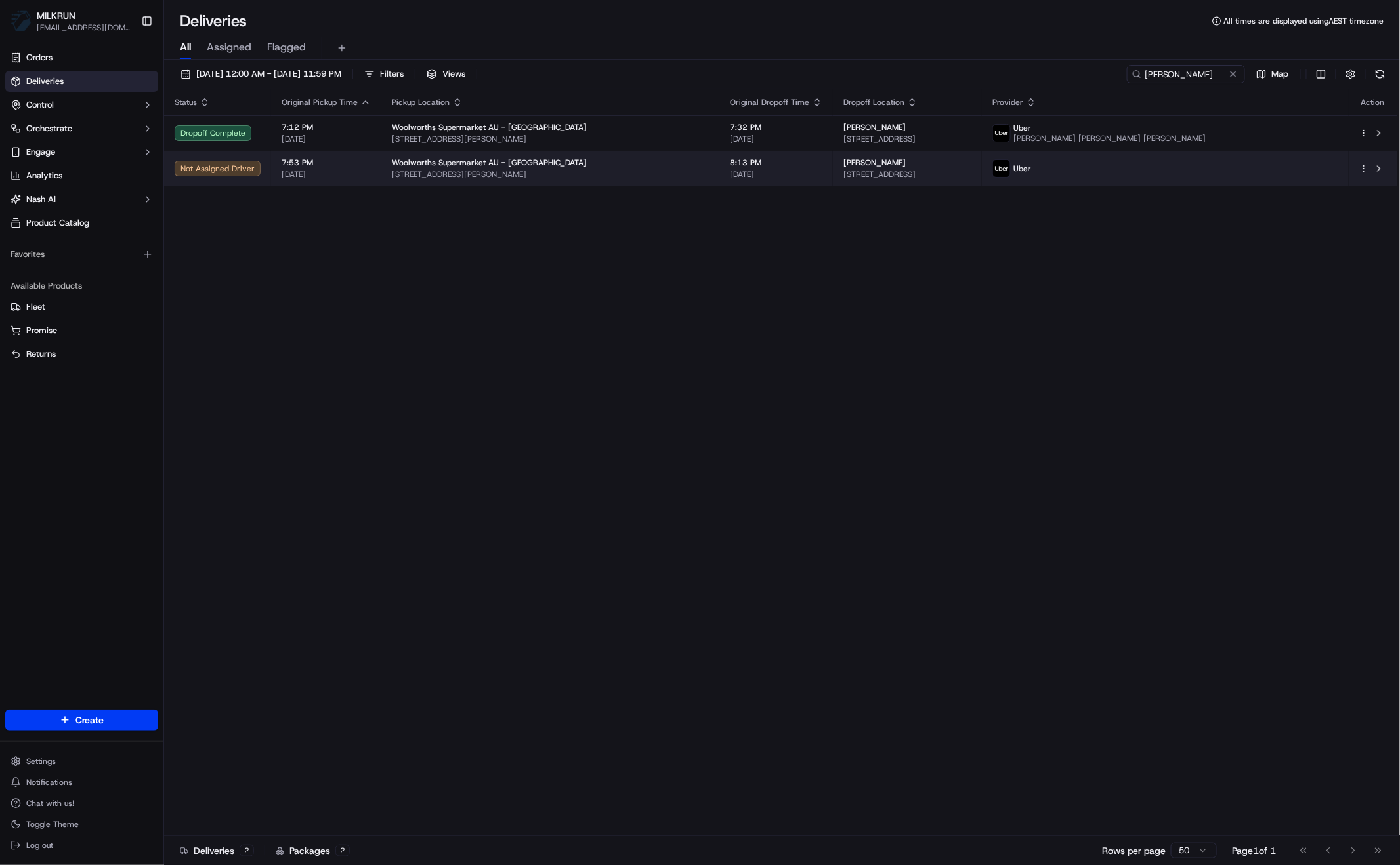
click at [825, 172] on td "8:13 PM 15/09/2025" at bounding box center [776, 168] width 114 height 36
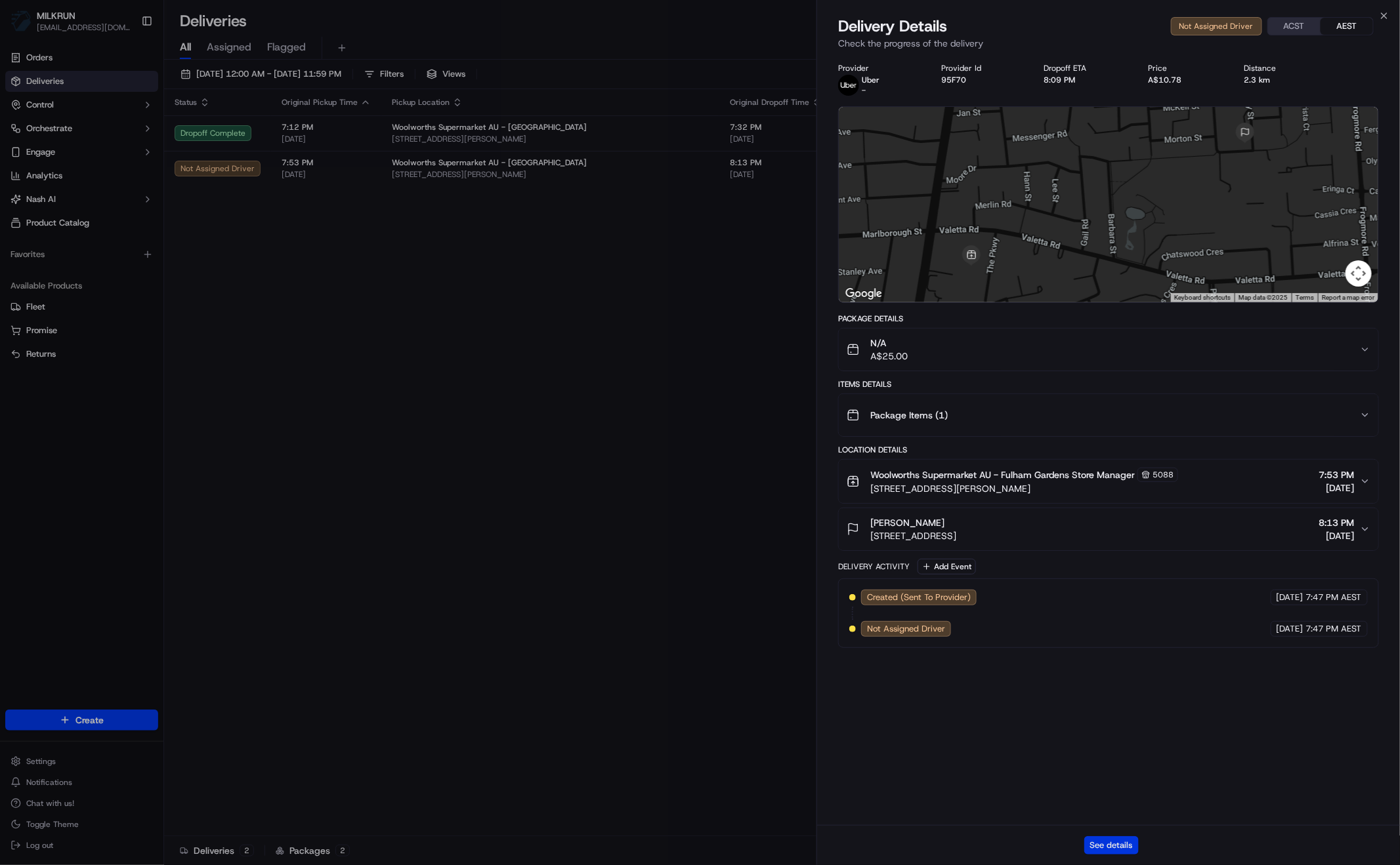
click at [1113, 840] on button "See details" at bounding box center [1111, 845] width 55 height 18
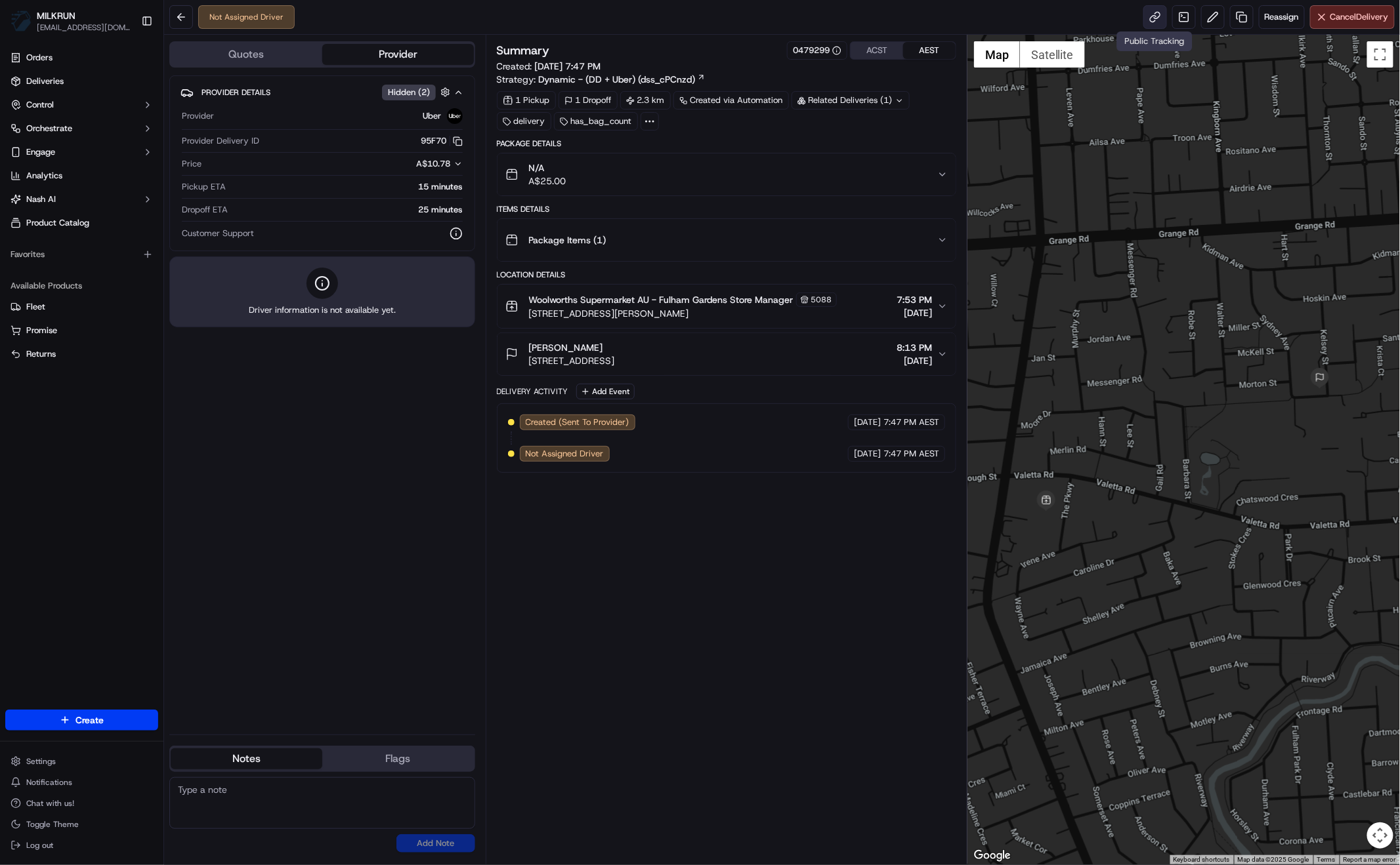
click at [1159, 18] on link at bounding box center [1155, 17] width 24 height 24
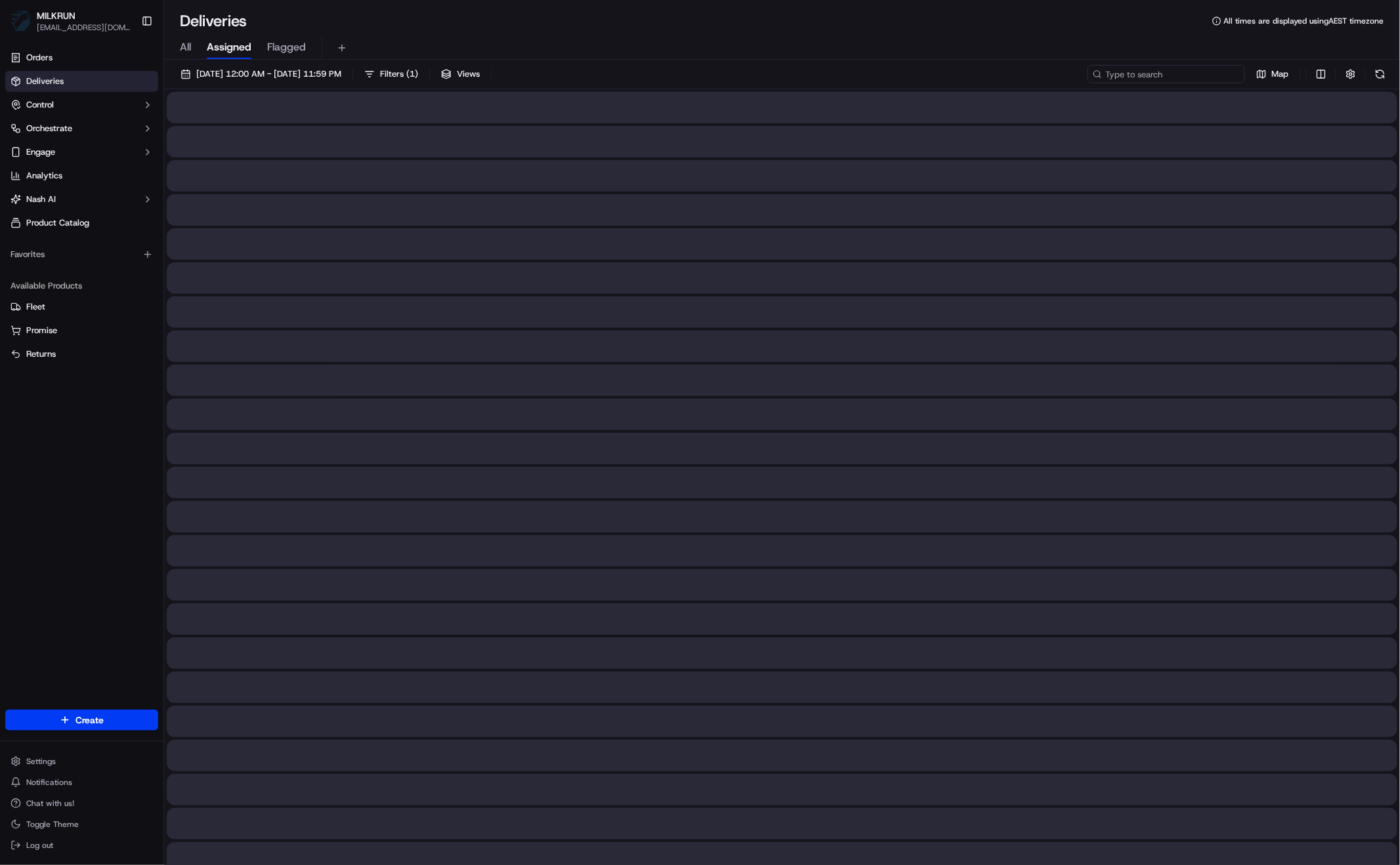
click at [1164, 69] on input at bounding box center [1166, 74] width 158 height 18
paste input "[PERSON_NAME]"
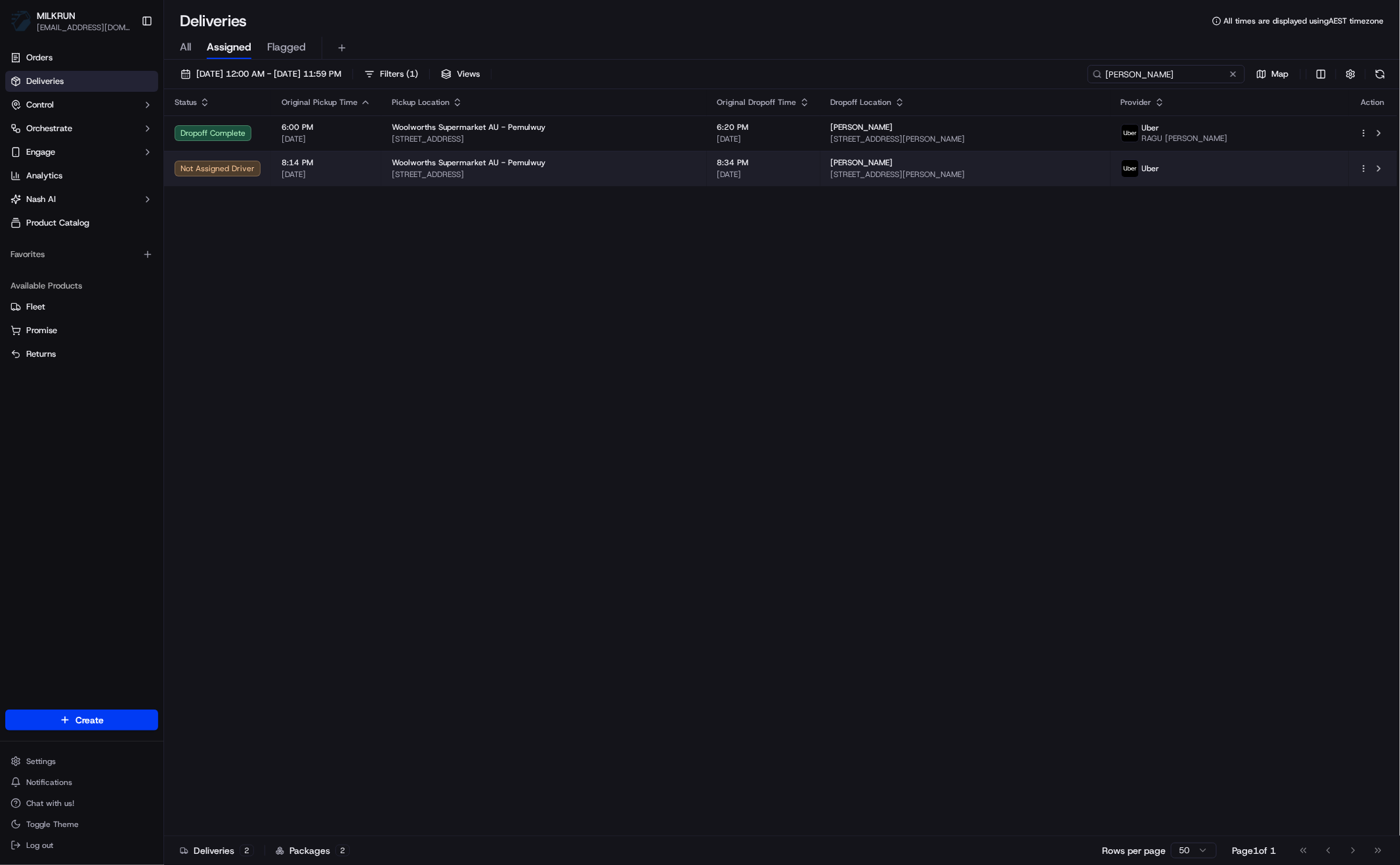
type input "[PERSON_NAME]"
click at [463, 172] on span "[STREET_ADDRESS]" at bounding box center [544, 174] width 305 height 11
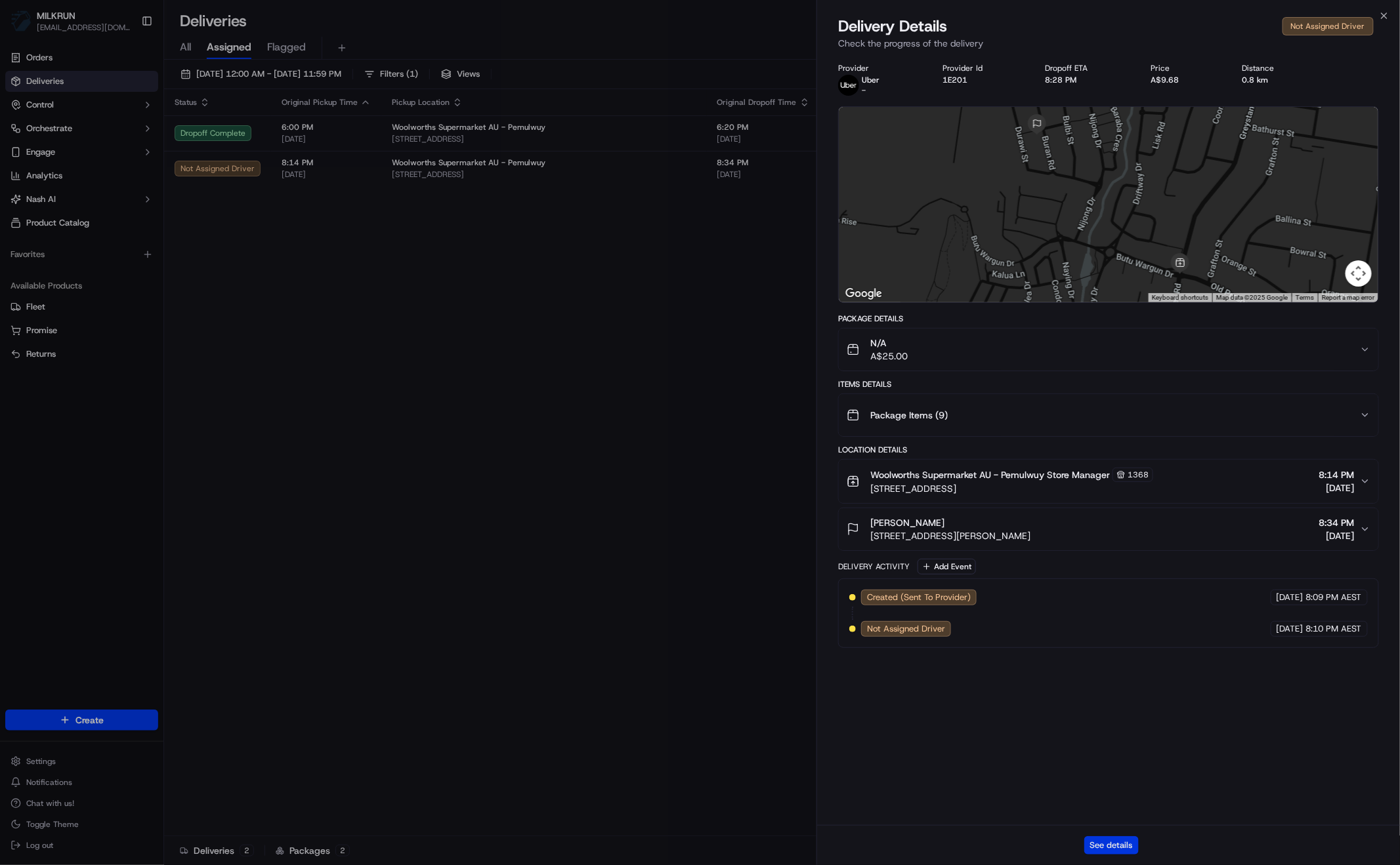
click at [1117, 848] on button "See details" at bounding box center [1111, 845] width 55 height 18
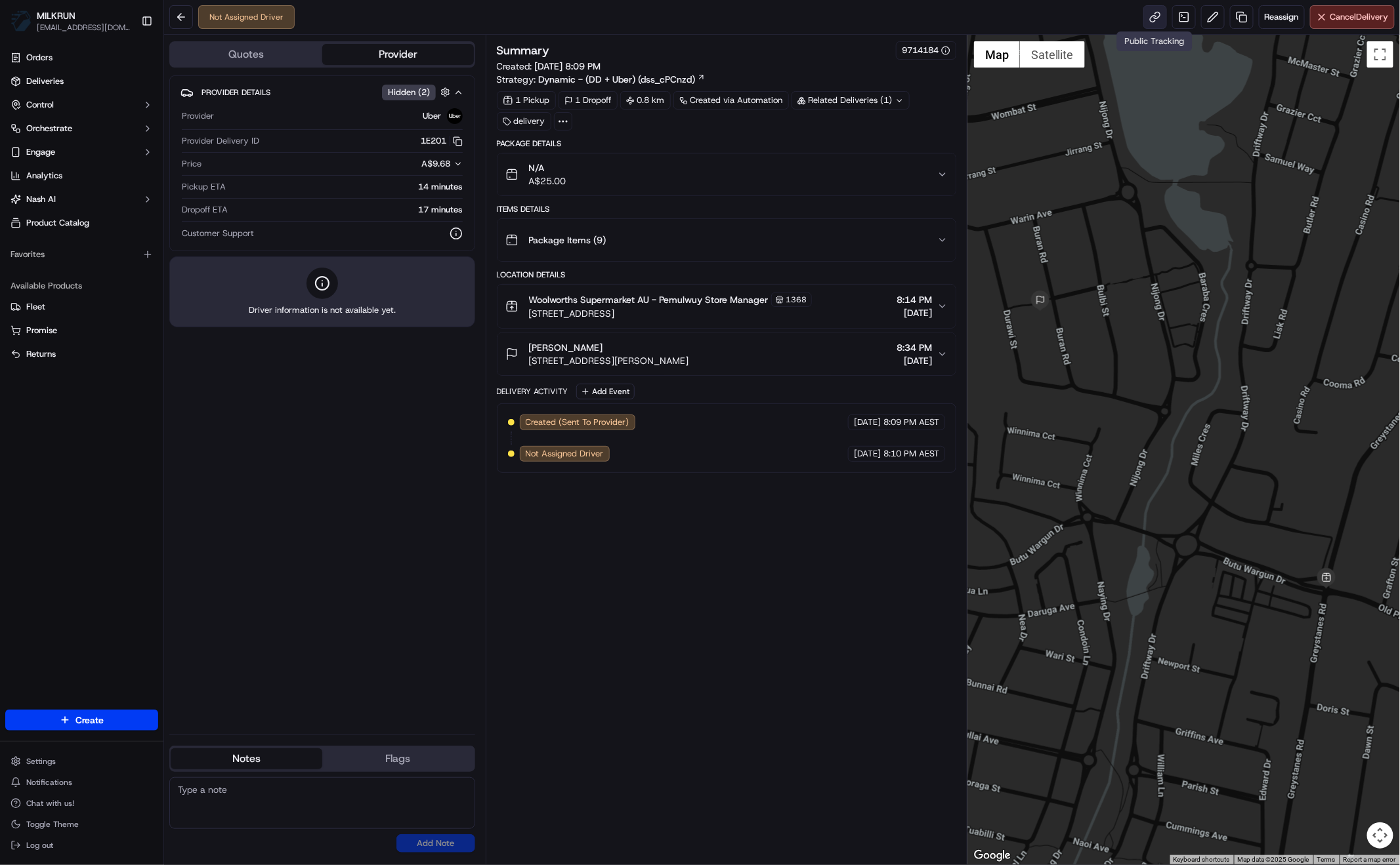
click at [1155, 17] on link at bounding box center [1155, 17] width 24 height 24
